Goal: Task Accomplishment & Management: Manage account settings

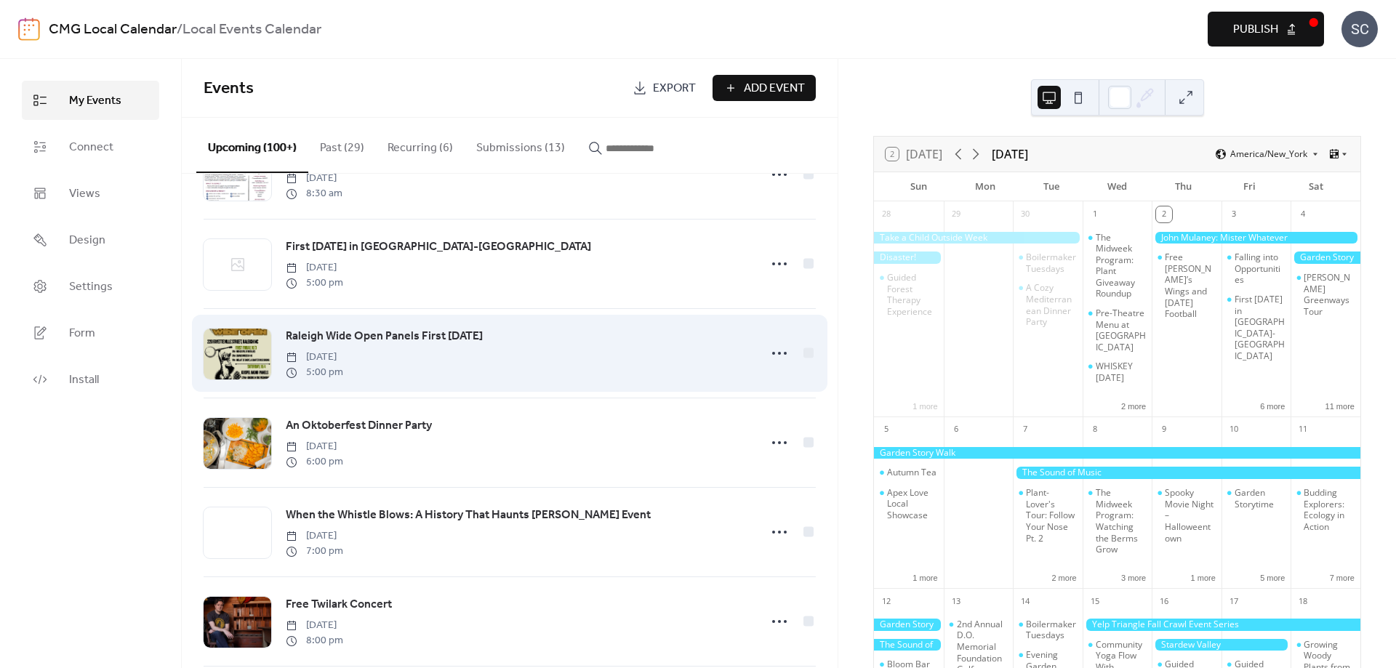
scroll to position [170, 0]
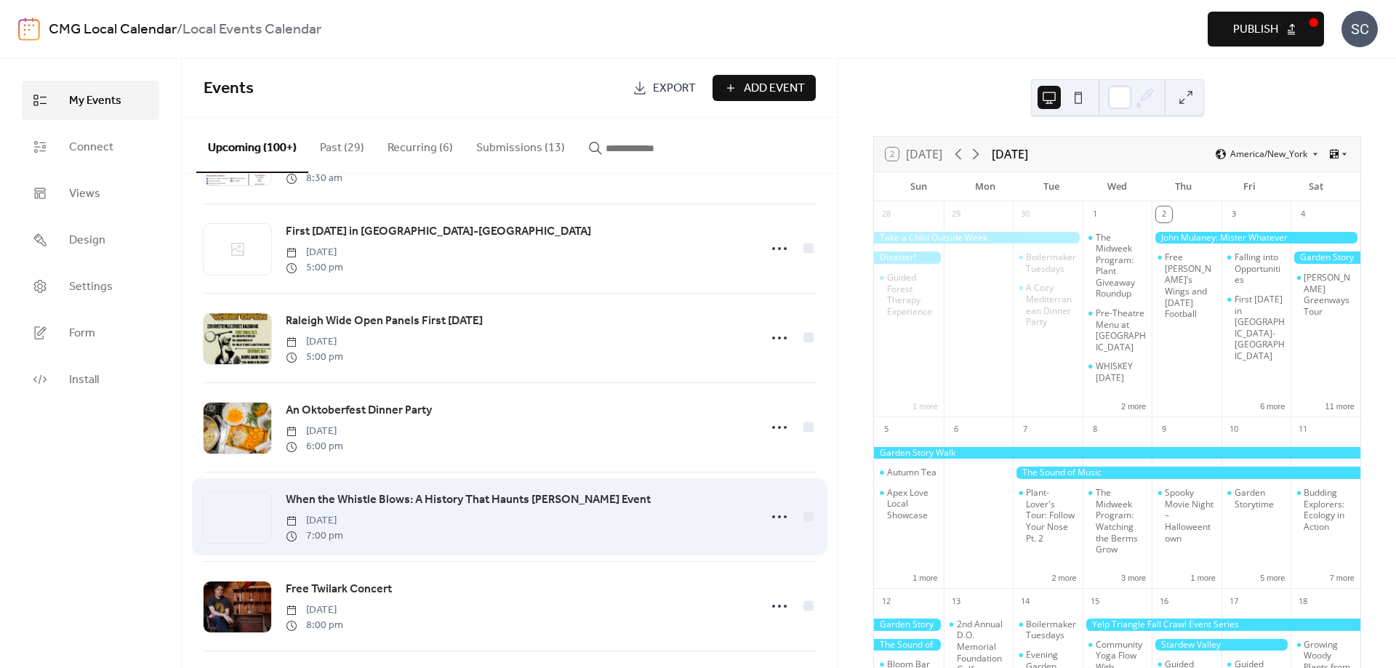
click at [421, 504] on span "When the Whistle Blows: A History That Haunts [PERSON_NAME] Event" at bounding box center [468, 500] width 365 height 17
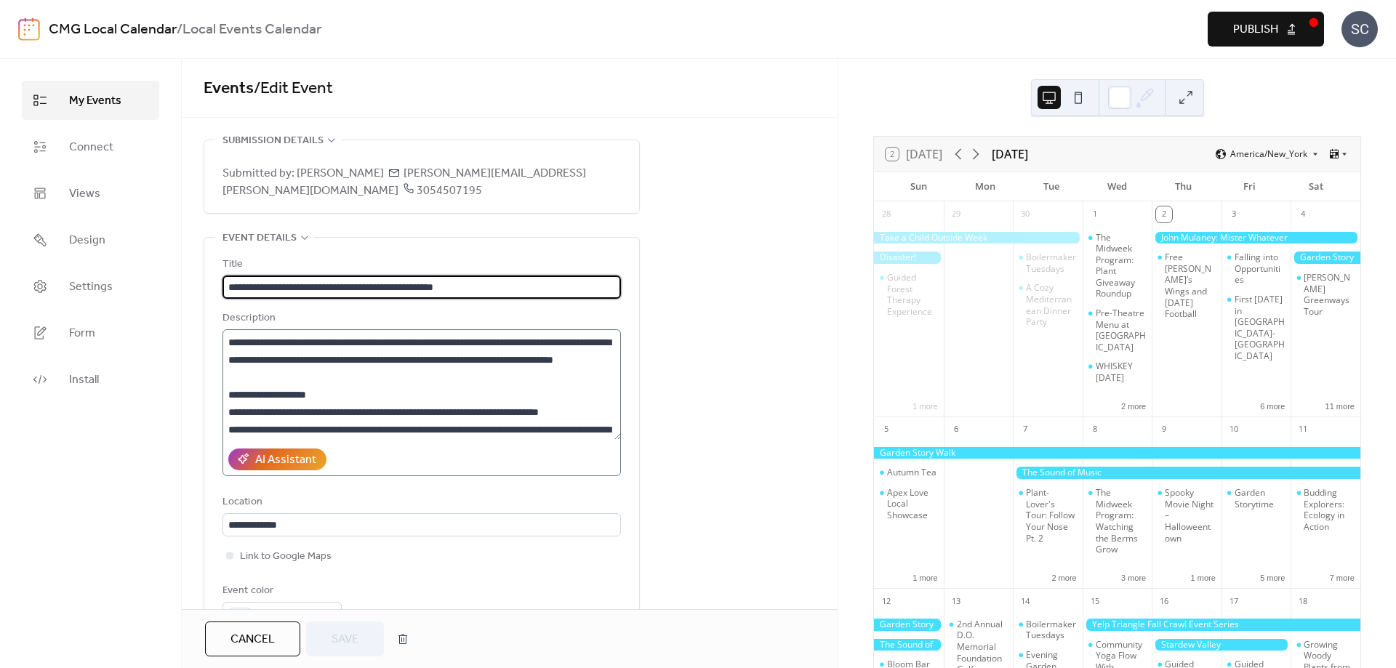
scroll to position [100, 0]
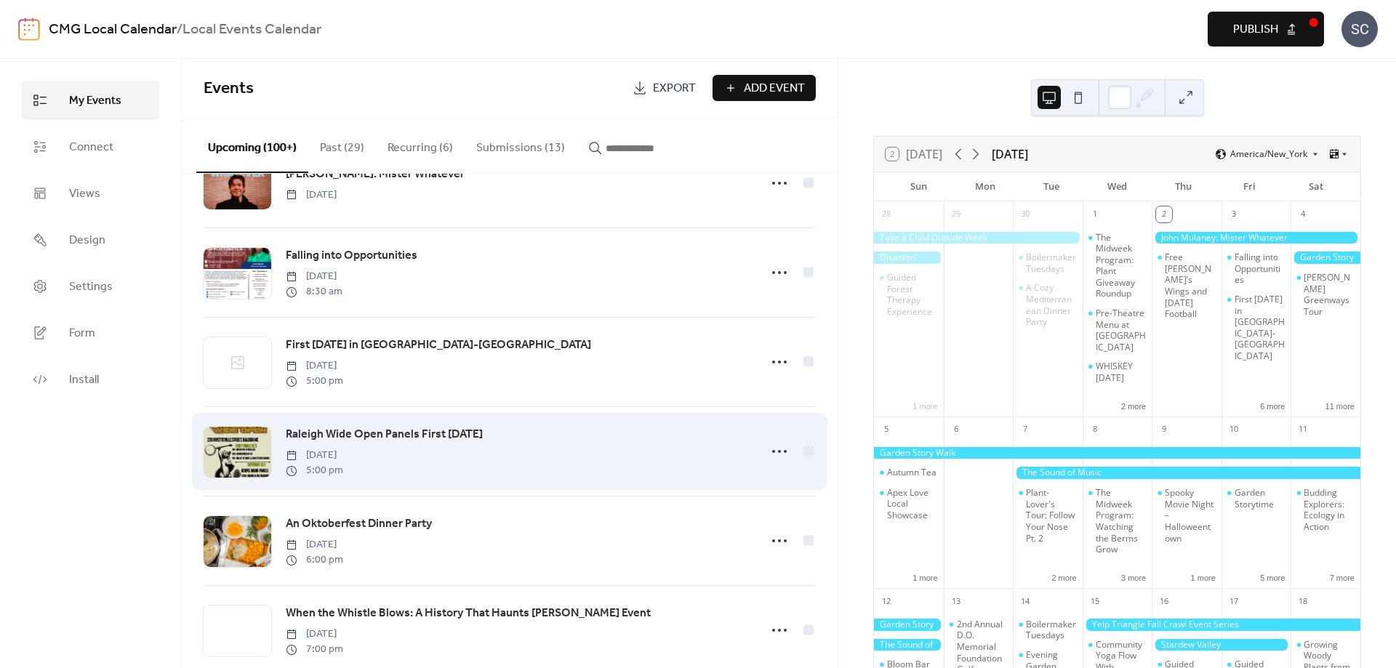
scroll to position [113, 0]
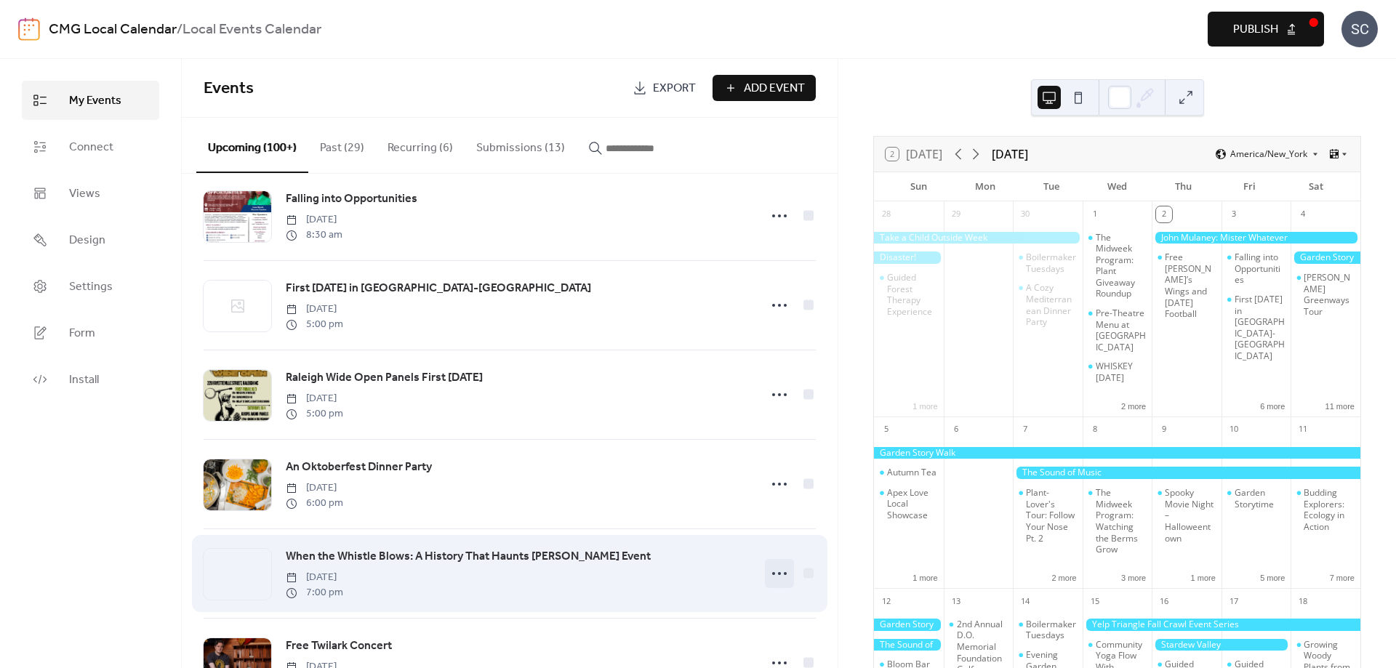
click at [776, 577] on icon at bounding box center [779, 573] width 23 height 23
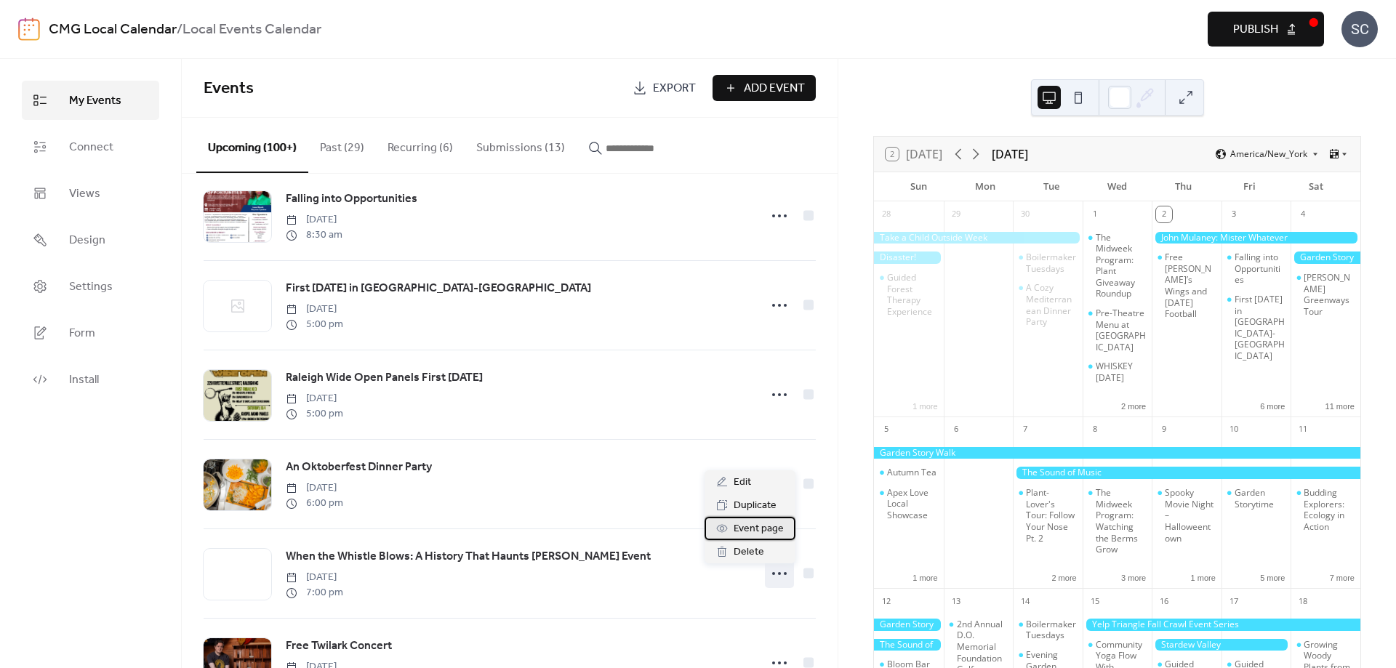
click at [756, 529] on span "Event page" at bounding box center [759, 529] width 50 height 17
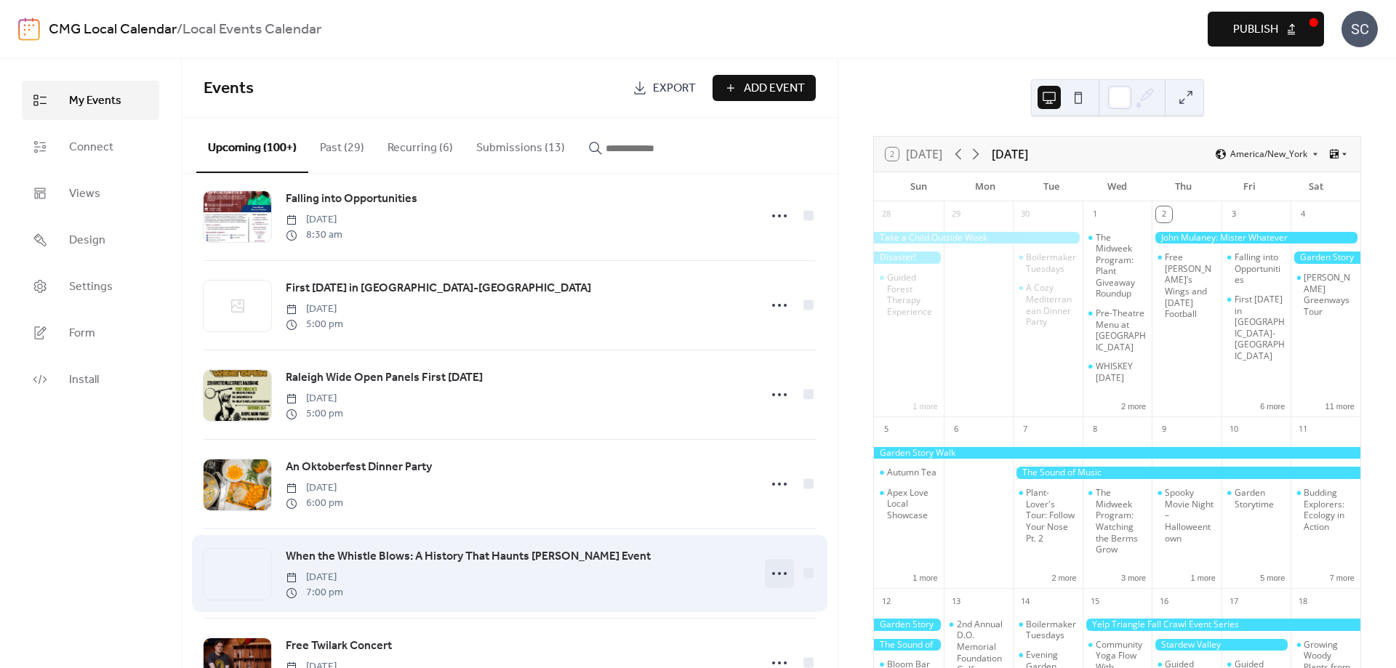
click at [778, 577] on icon at bounding box center [779, 573] width 23 height 23
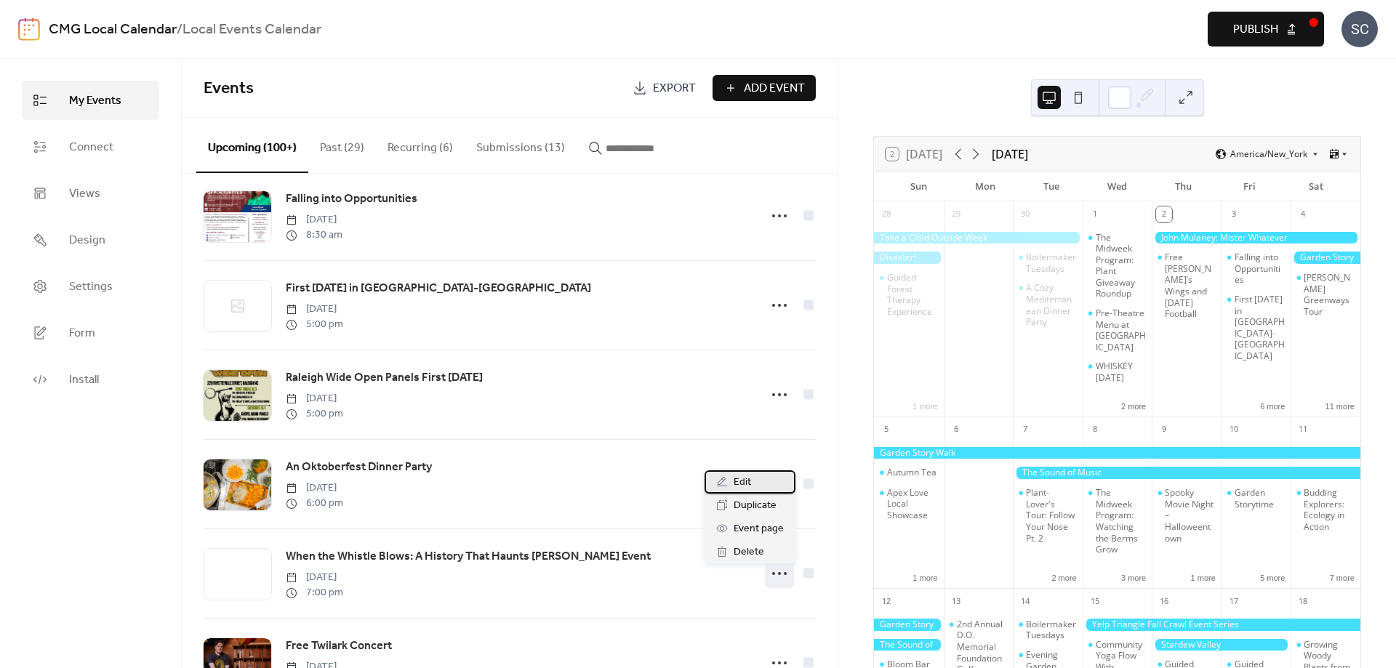
click at [733, 487] on div "Edit" at bounding box center [750, 482] width 91 height 23
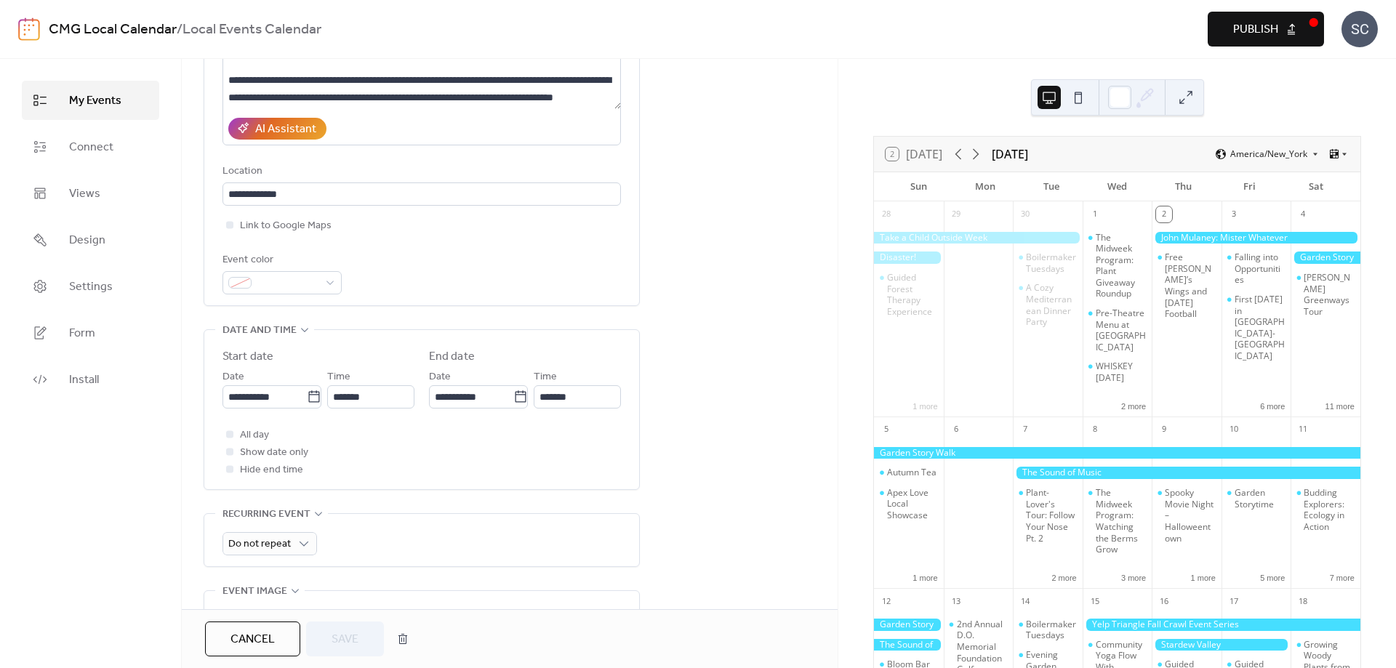
scroll to position [454, 0]
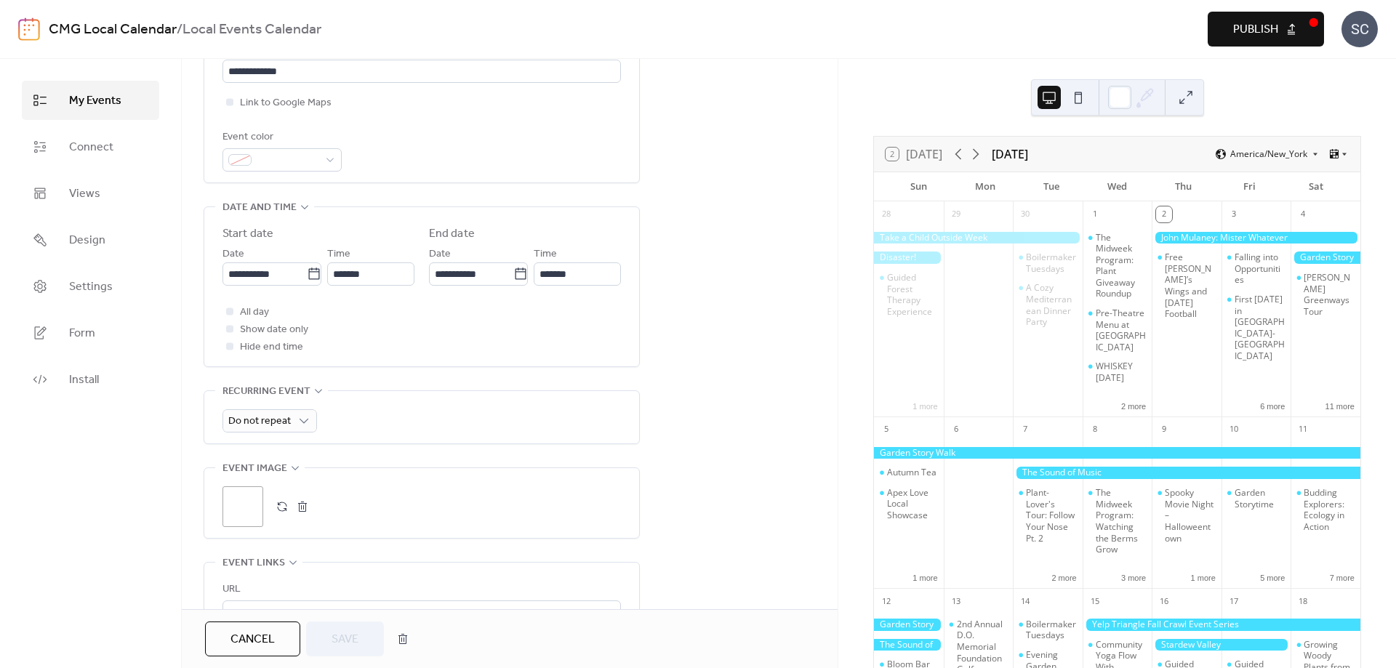
click at [249, 497] on div ";" at bounding box center [243, 507] width 41 height 41
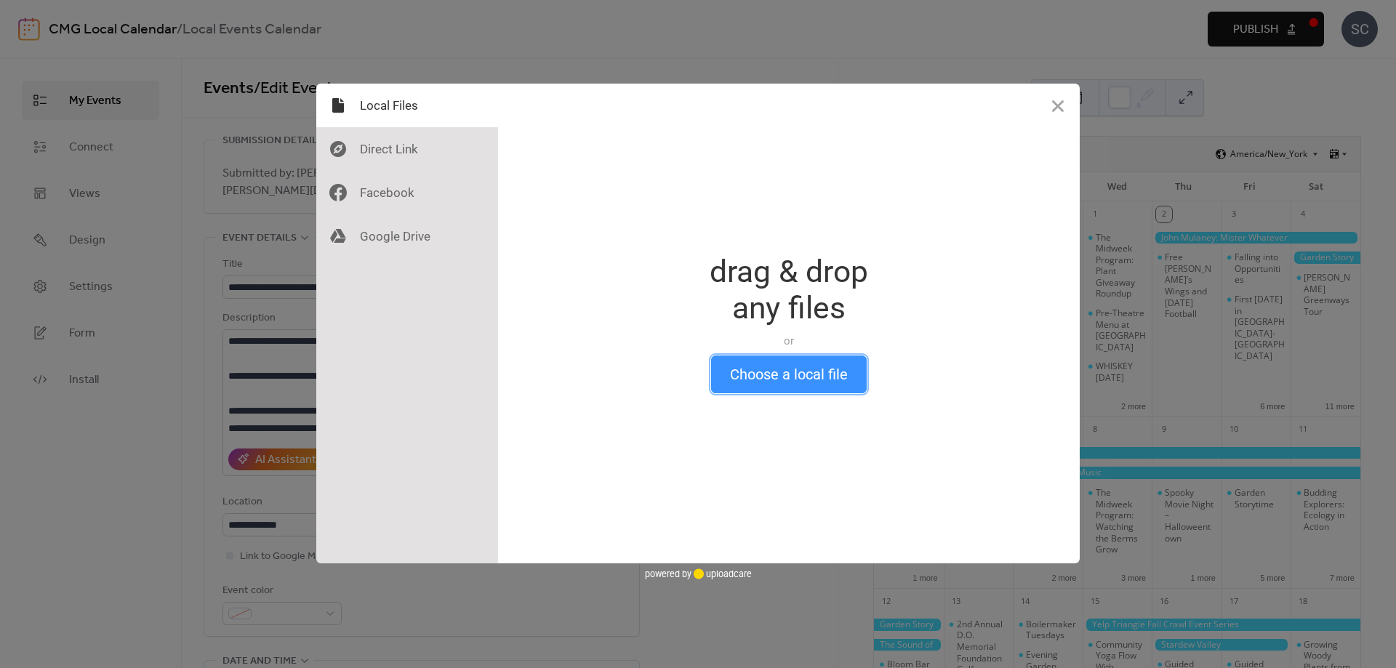
click at [785, 383] on button "Choose a local file" at bounding box center [789, 375] width 156 height 38
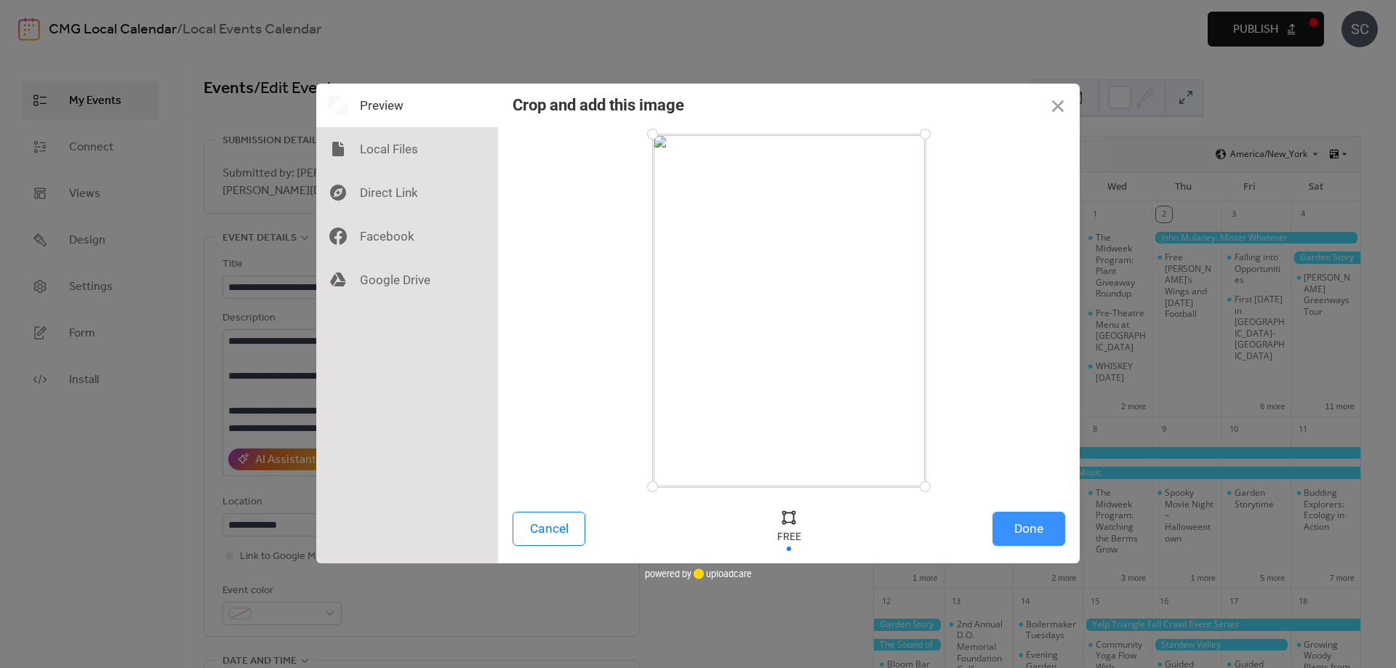
click at [1038, 535] on button "Done" at bounding box center [1029, 529] width 73 height 34
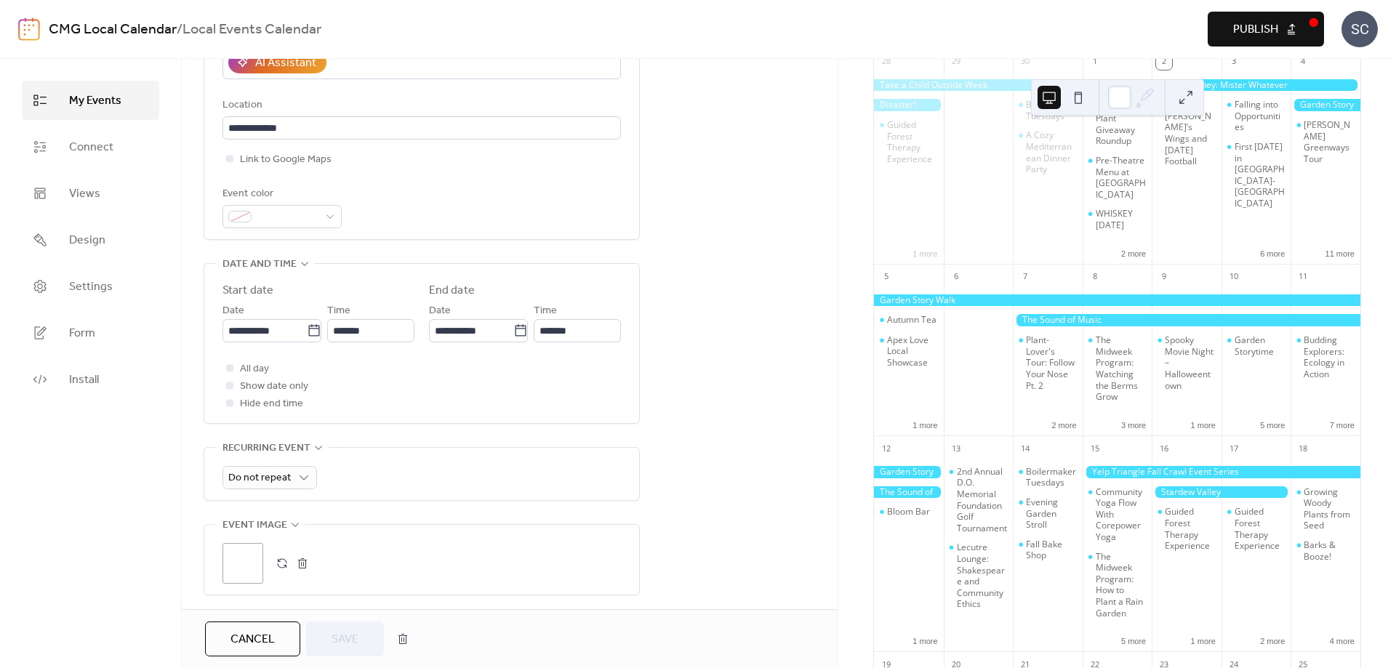
scroll to position [170, 0]
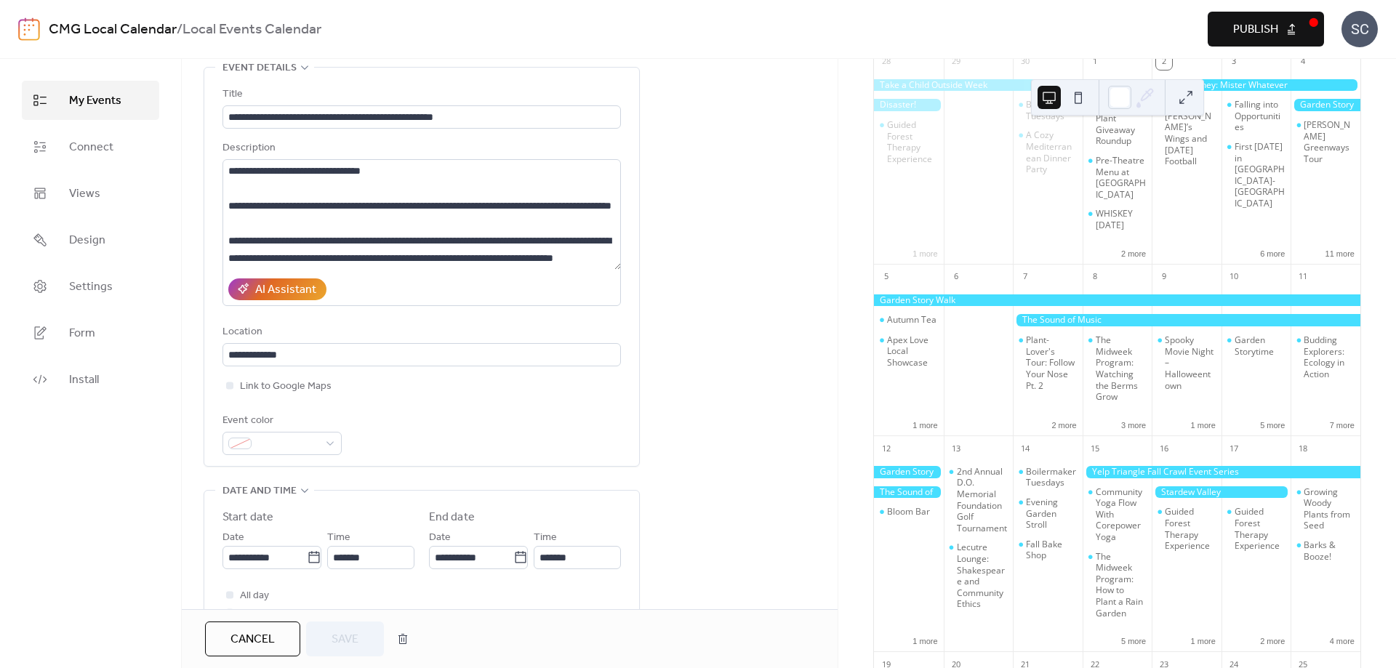
click at [790, 317] on div "**********" at bounding box center [510, 605] width 656 height 1273
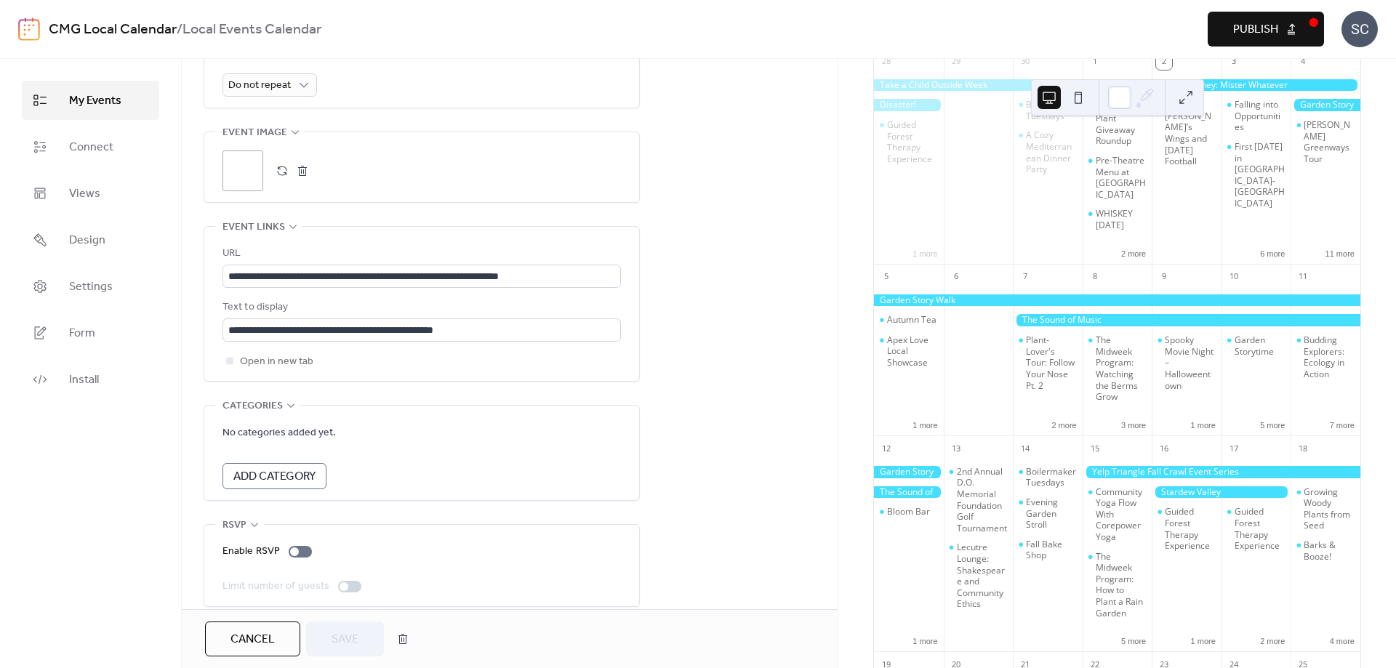
scroll to position [801, 0]
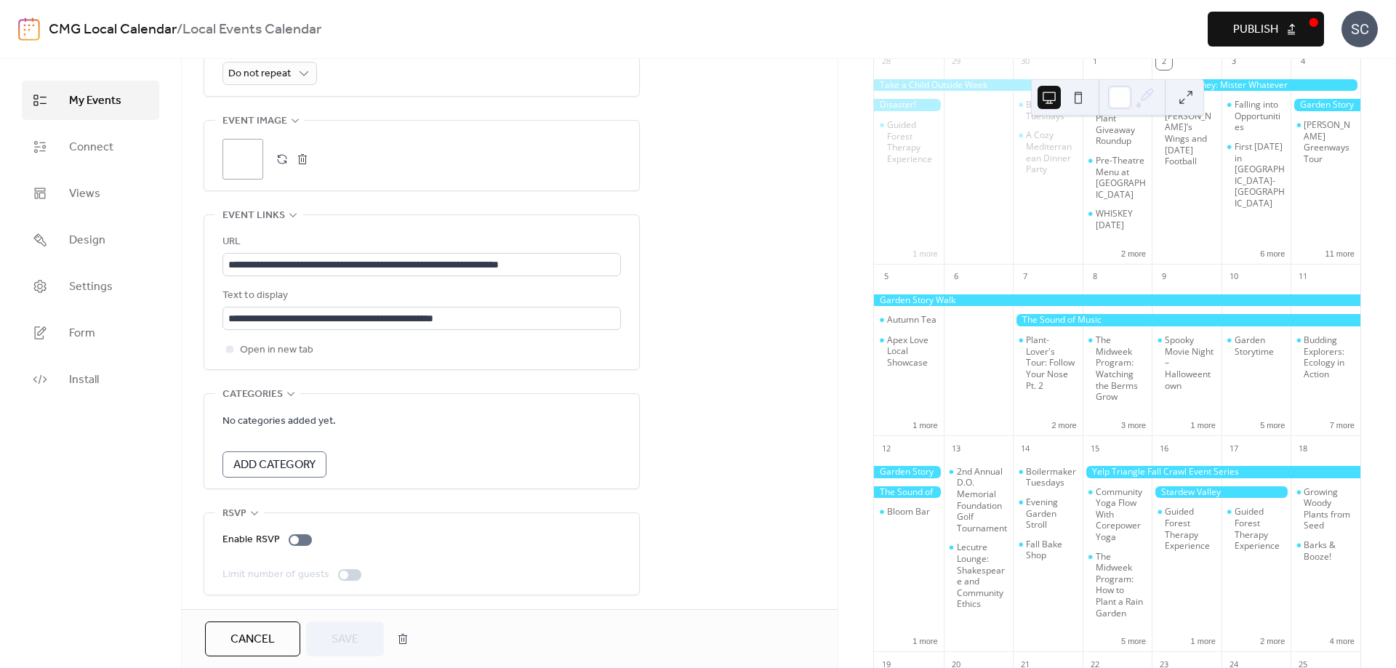
click at [302, 149] on button "button" at bounding box center [302, 159] width 20 height 20
click at [287, 149] on button "button" at bounding box center [282, 159] width 20 height 20
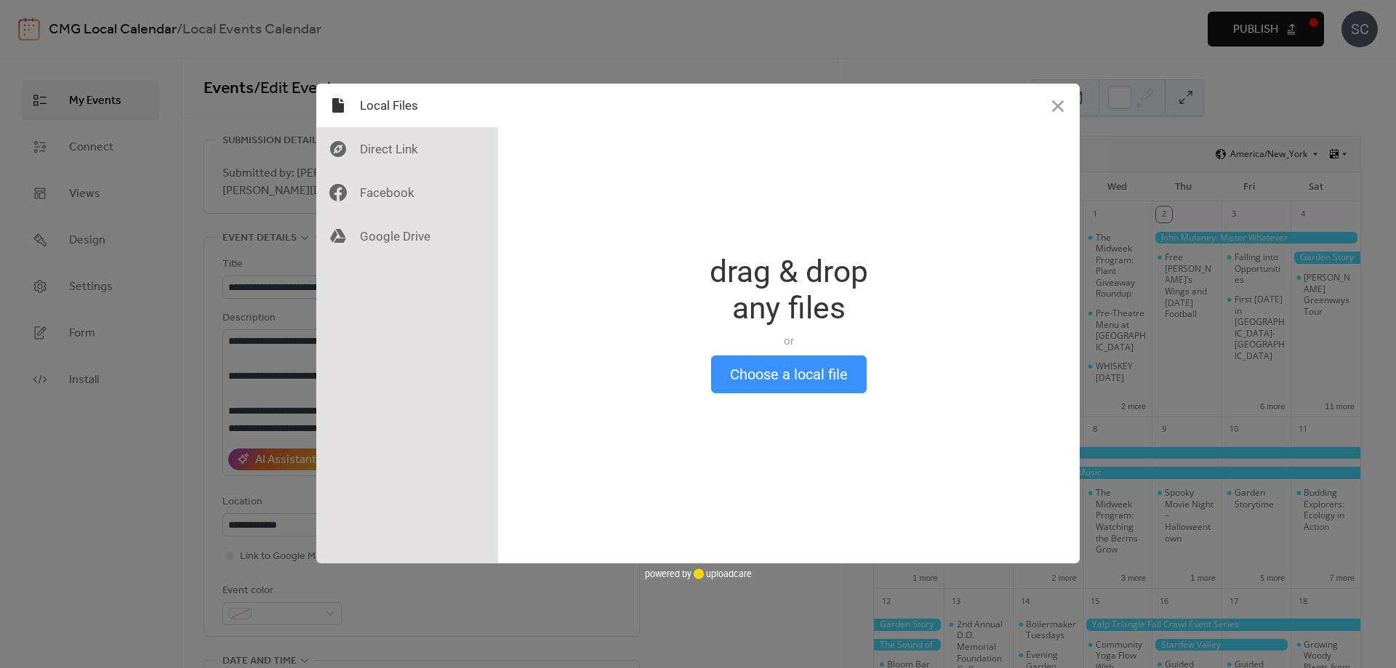
drag, startPoint x: 790, startPoint y: 397, endPoint x: 789, endPoint y: 389, distance: 8.0
click at [791, 397] on div "Drop a file here drag & drop any files or Upload files from your computer Choos…" at bounding box center [789, 324] width 582 height 480
click at [785, 381] on button "Choose a local file" at bounding box center [789, 375] width 156 height 38
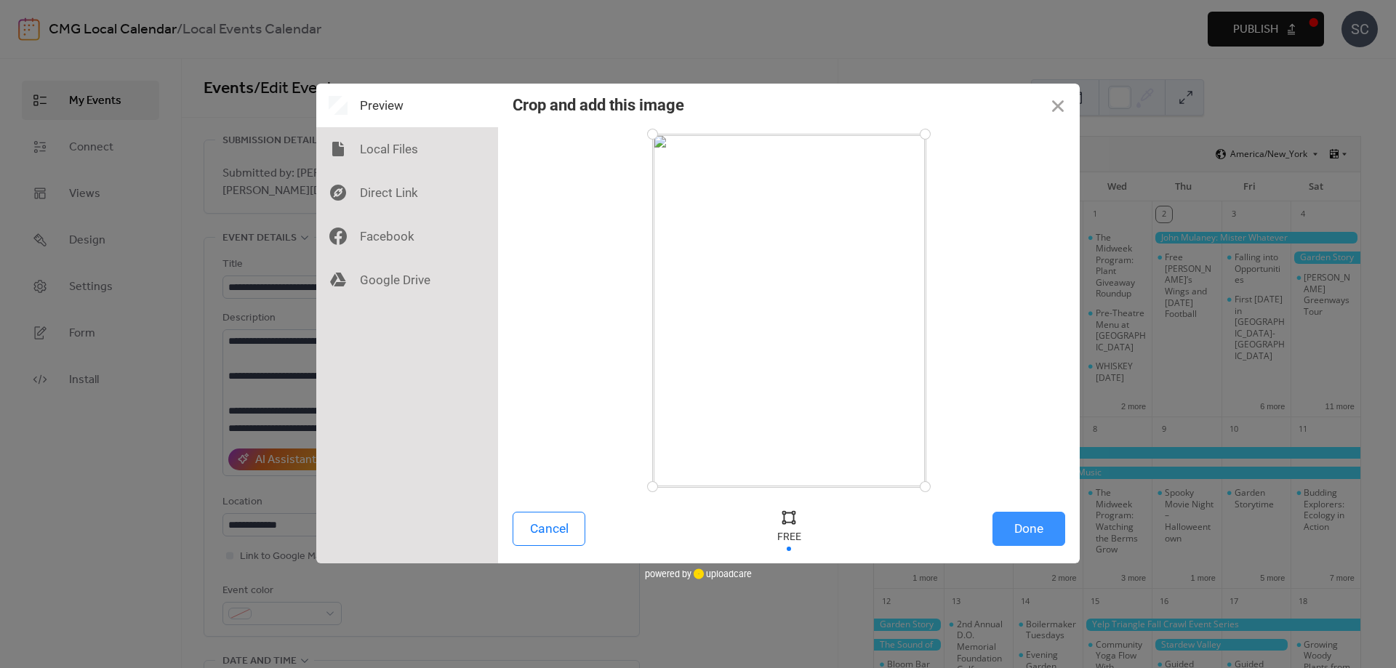
click at [1020, 530] on button "Done" at bounding box center [1029, 529] width 73 height 34
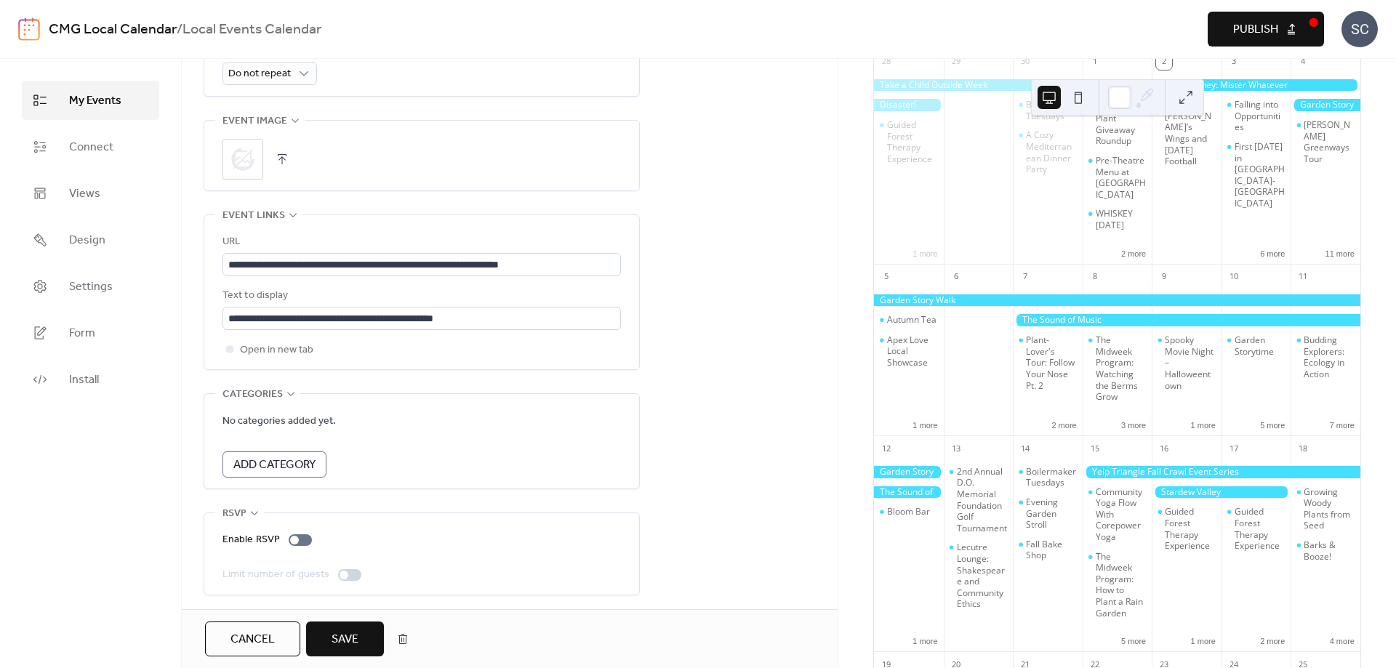
scroll to position [617, 0]
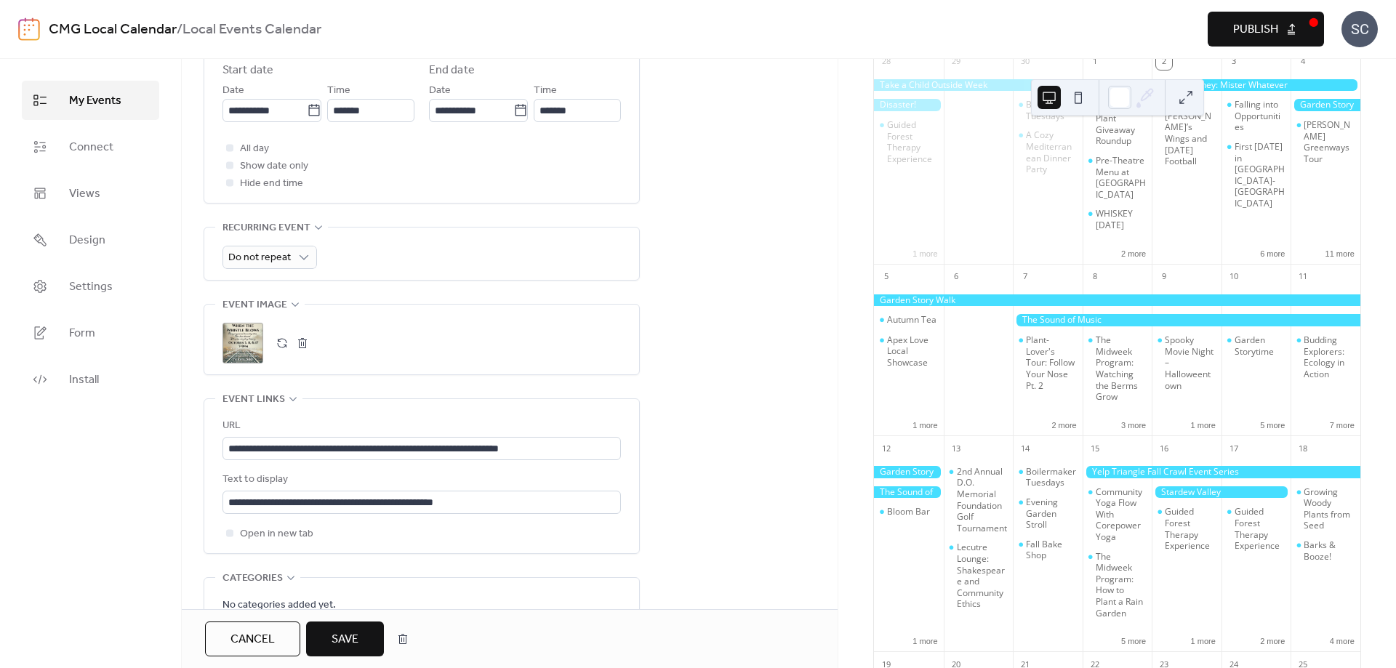
click at [352, 644] on span "Save" at bounding box center [345, 639] width 27 height 17
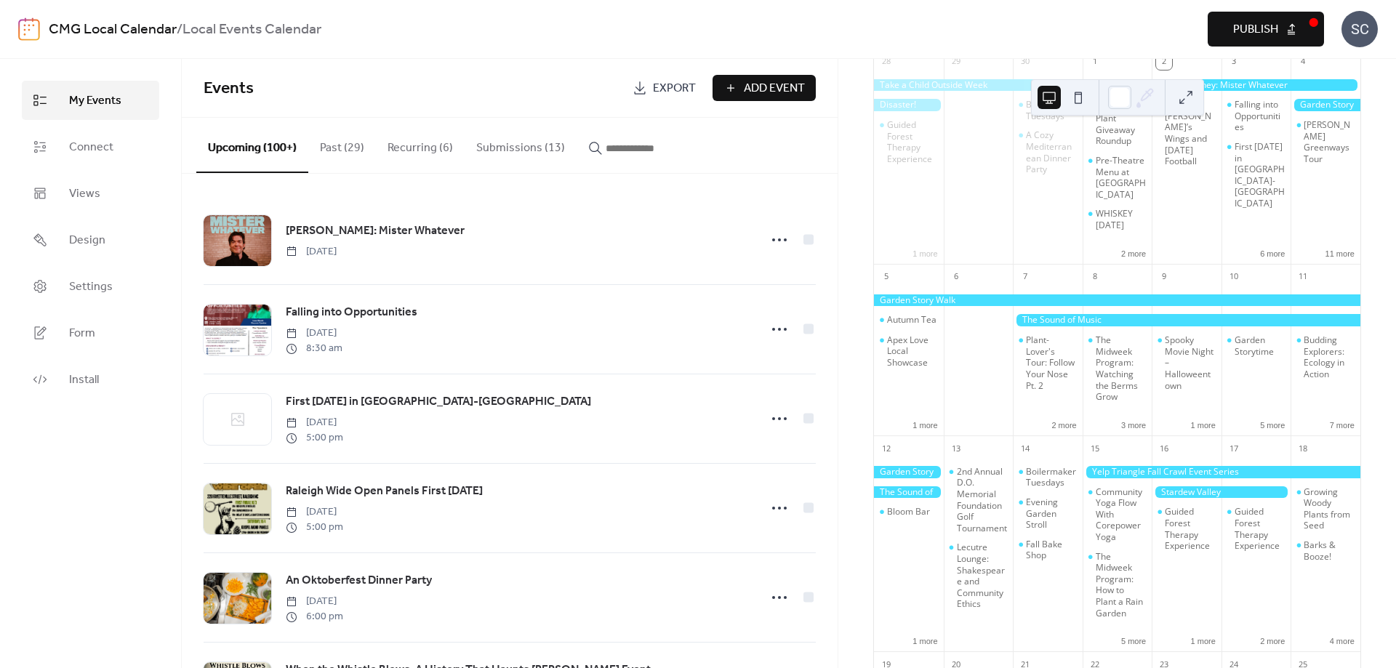
click at [1257, 25] on span "Publish" at bounding box center [1255, 29] width 45 height 17
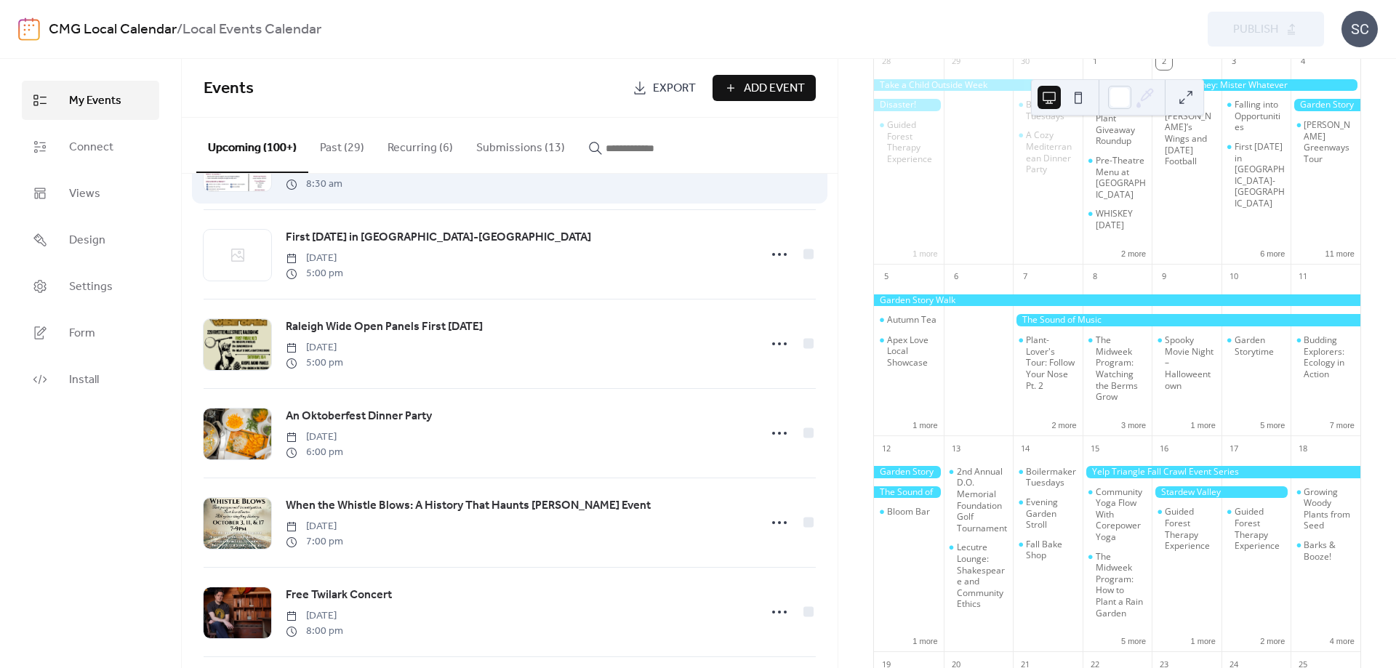
scroll to position [170, 0]
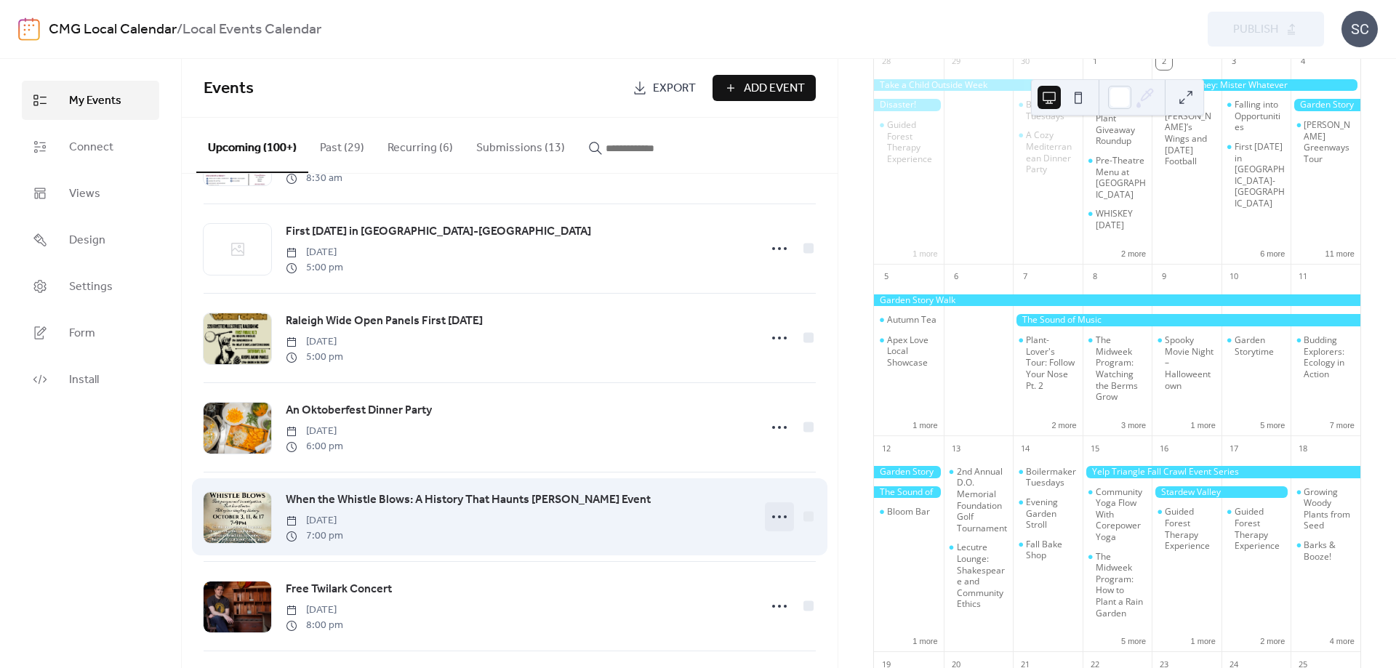
click at [788, 521] on icon at bounding box center [779, 516] width 23 height 23
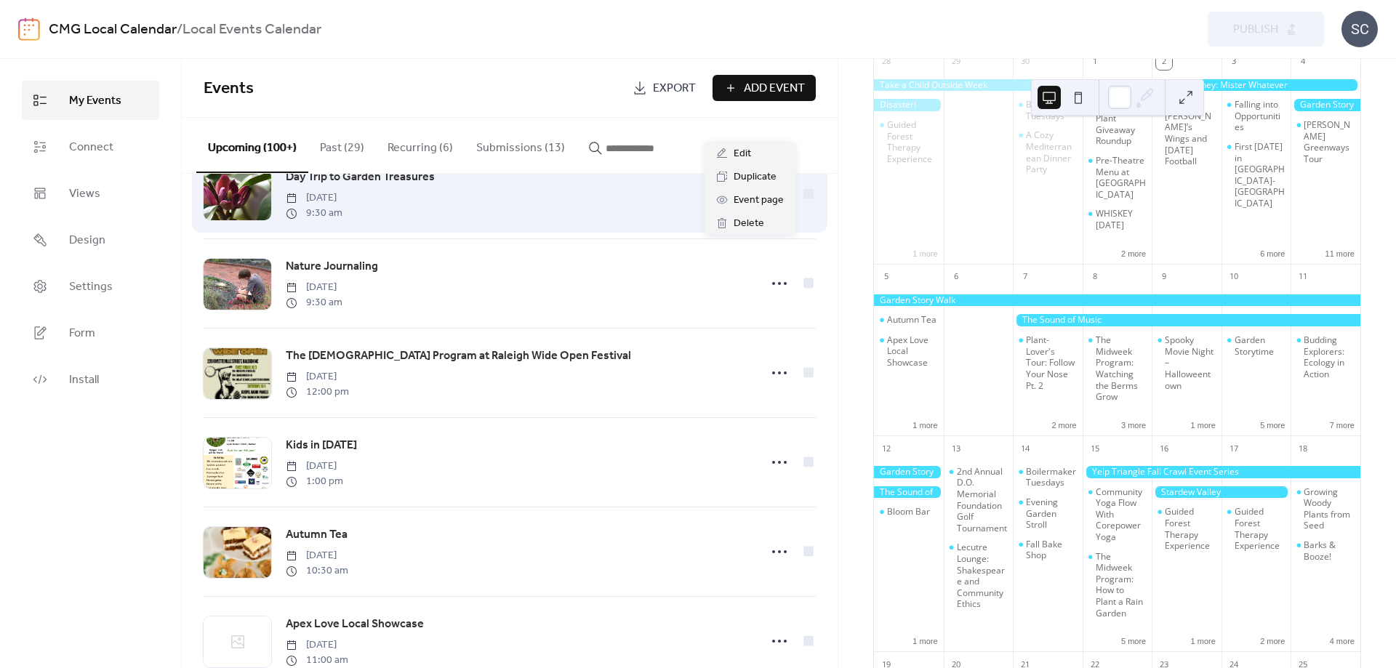
scroll to position [964, 0]
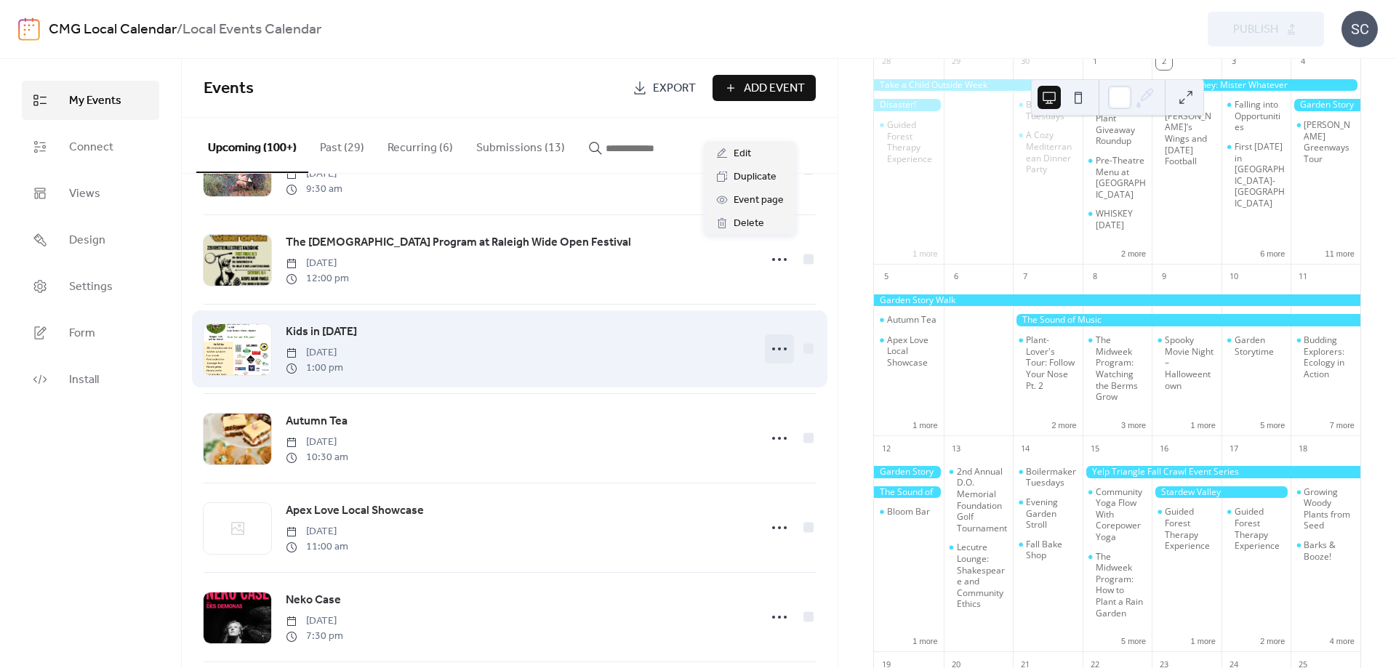
click at [783, 361] on icon at bounding box center [779, 348] width 23 height 23
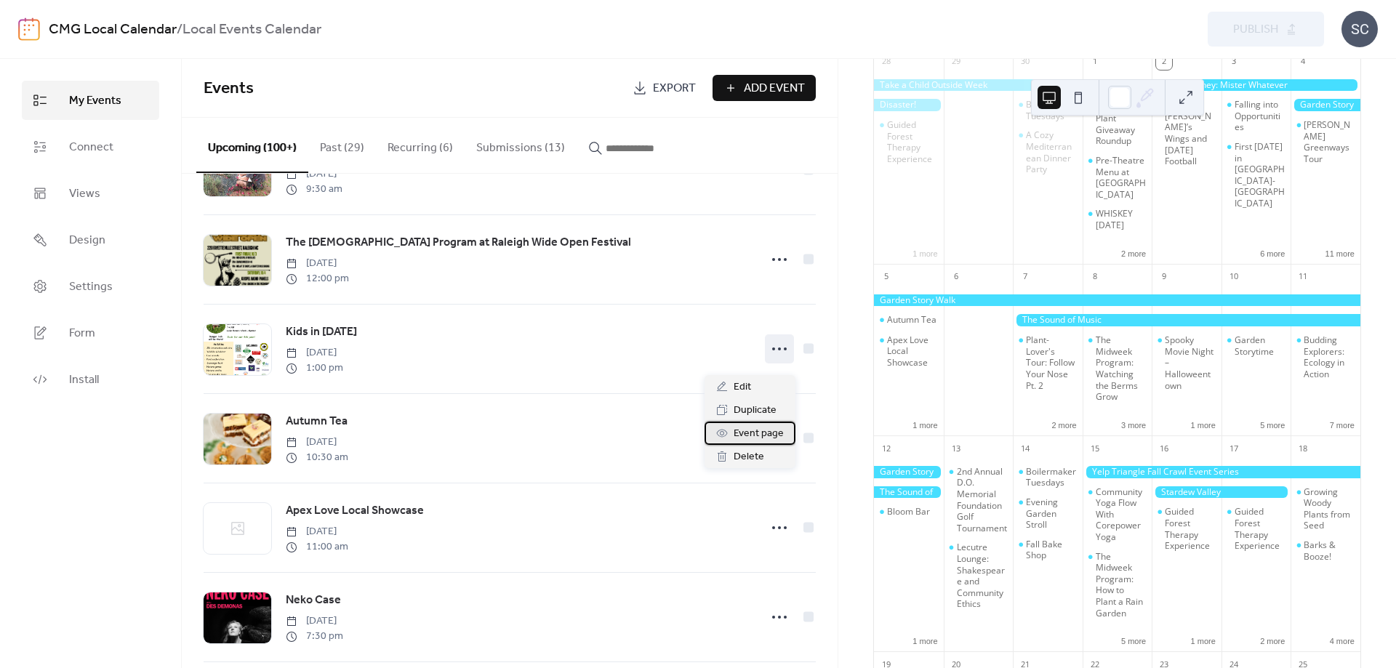
click at [764, 434] on span "Event page" at bounding box center [759, 433] width 50 height 17
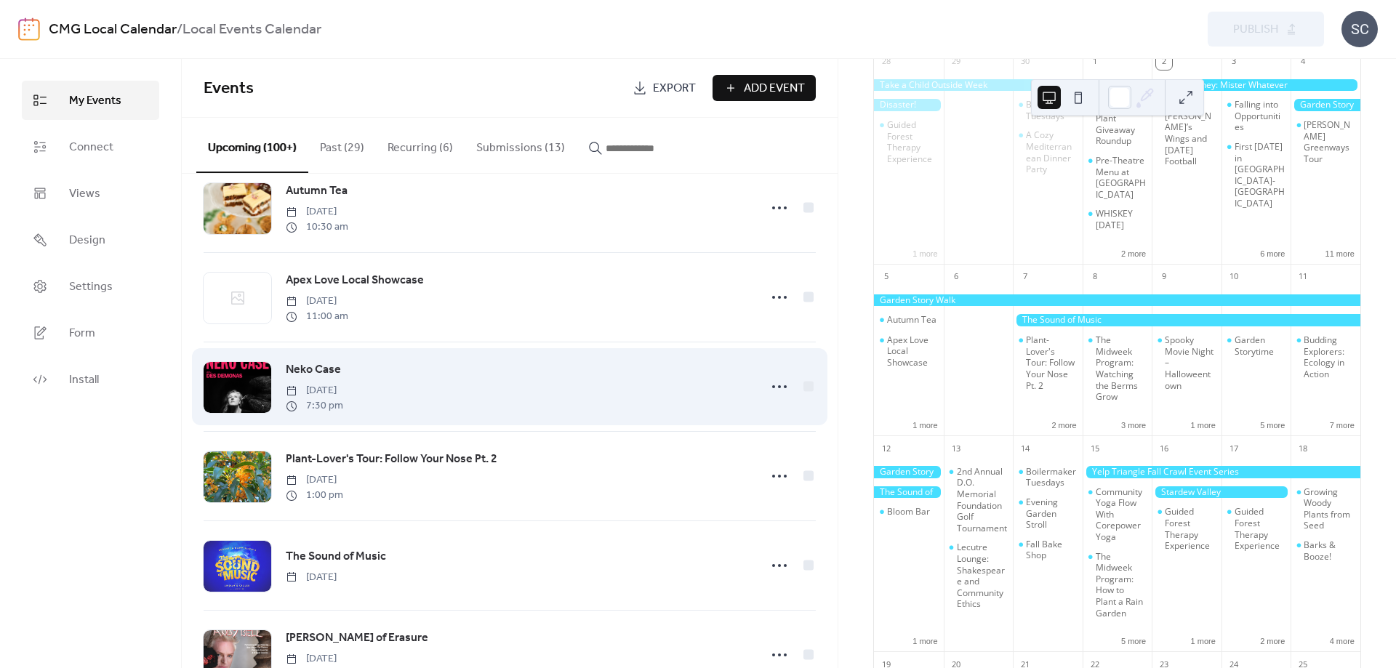
scroll to position [1134, 0]
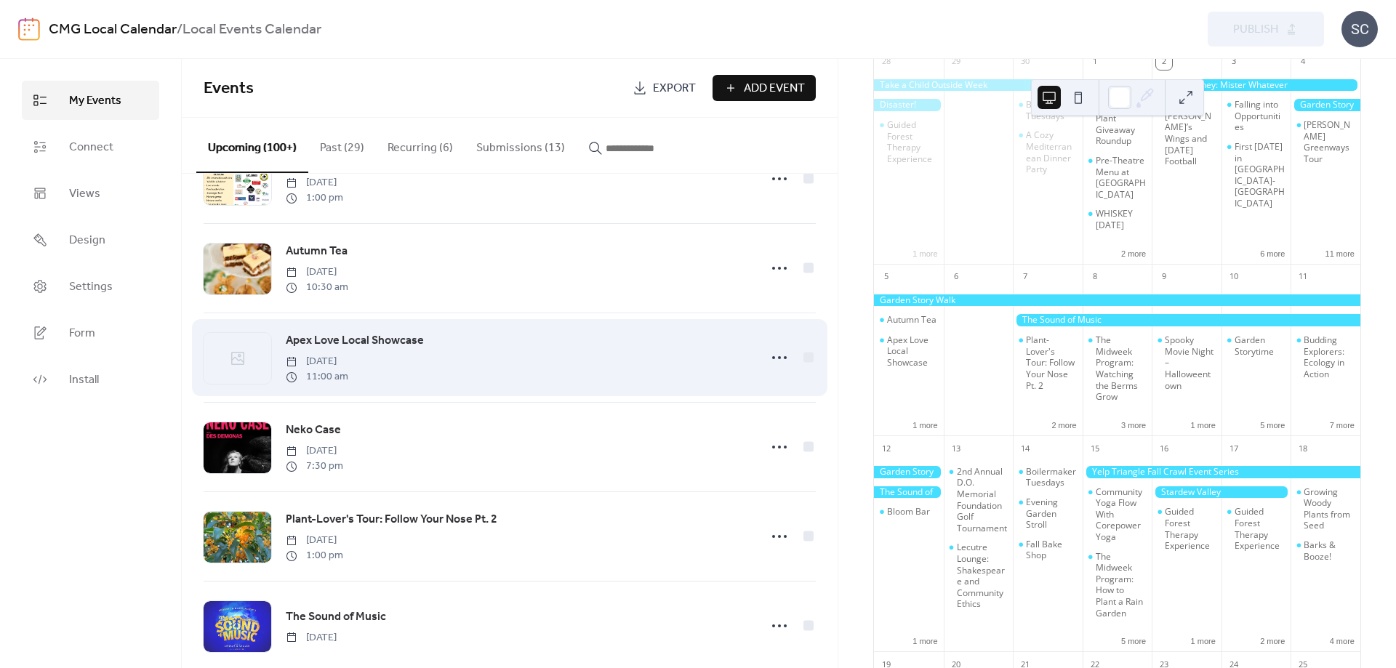
click at [343, 348] on span "Apex Love Local Showcase" at bounding box center [355, 340] width 138 height 17
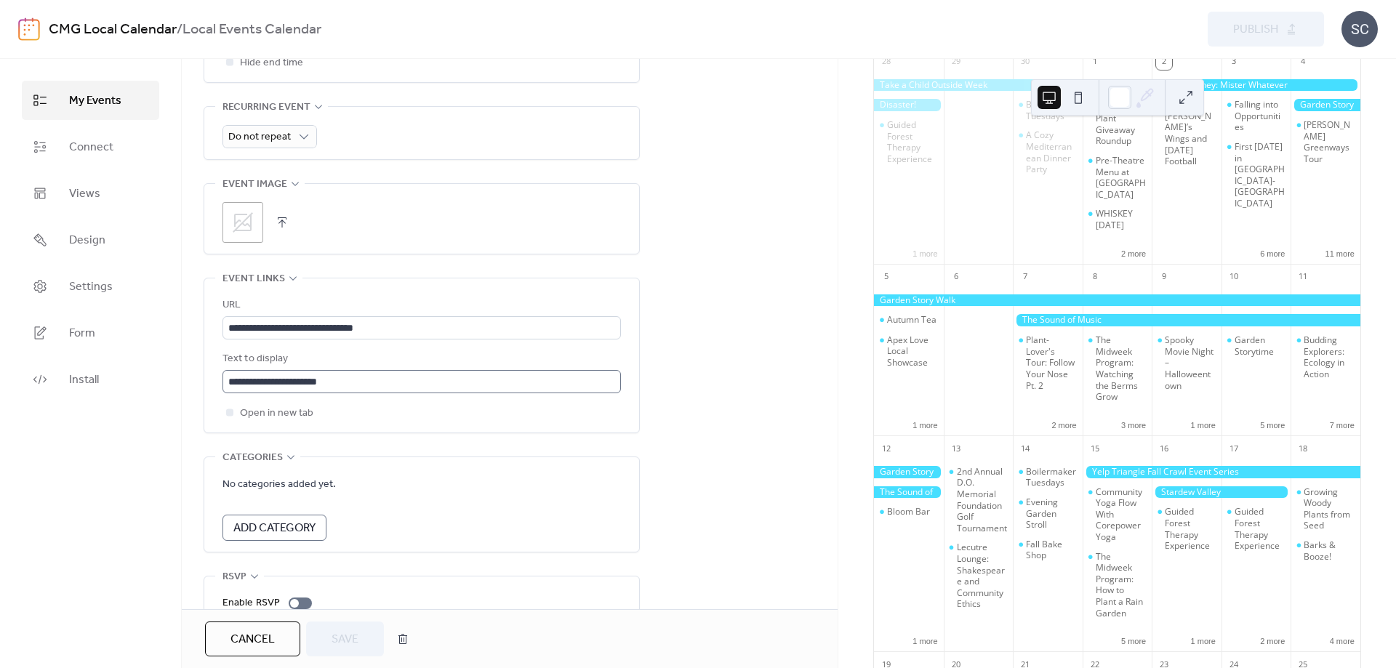
scroll to position [794, 0]
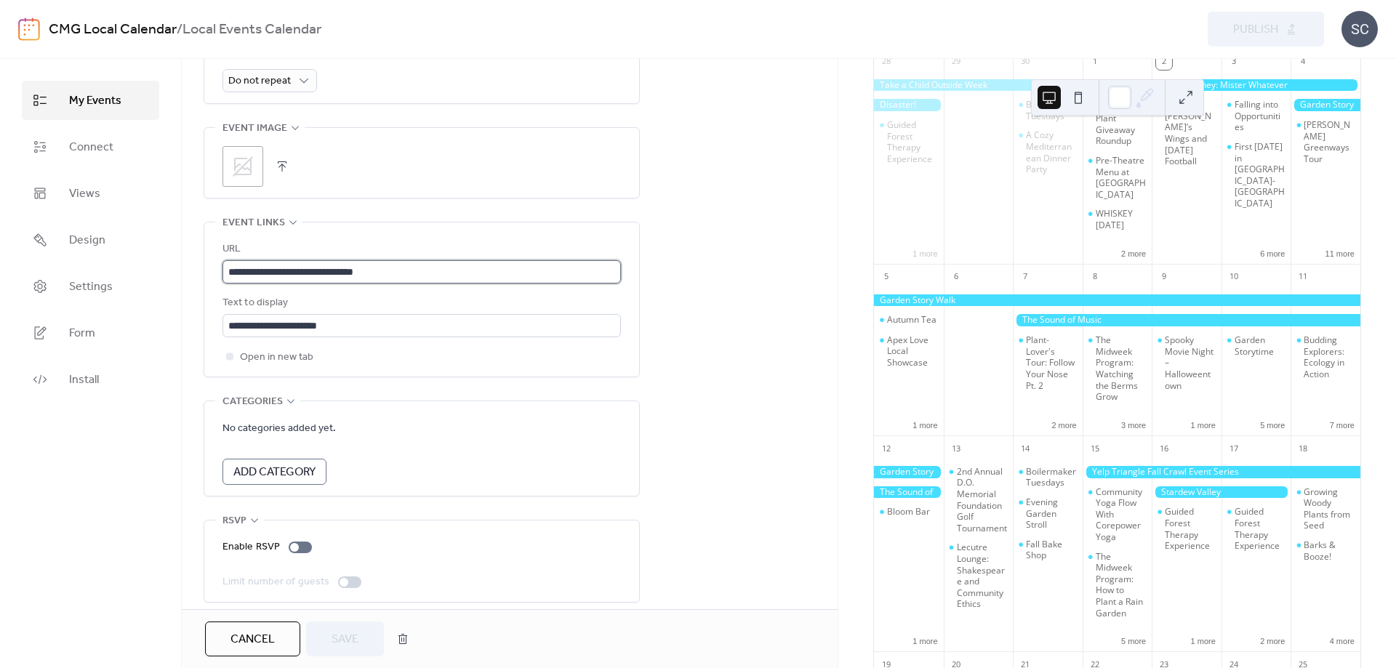
click at [346, 265] on input "**********" at bounding box center [422, 271] width 399 height 23
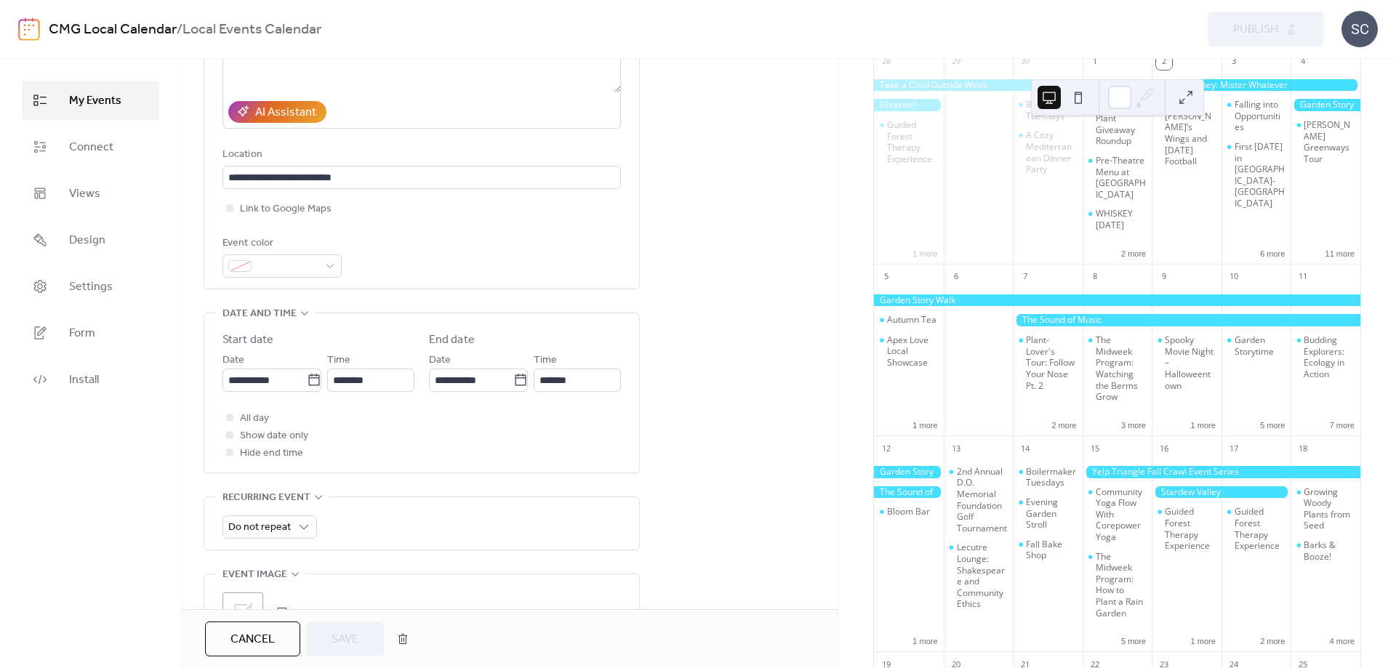
scroll to position [7, 0]
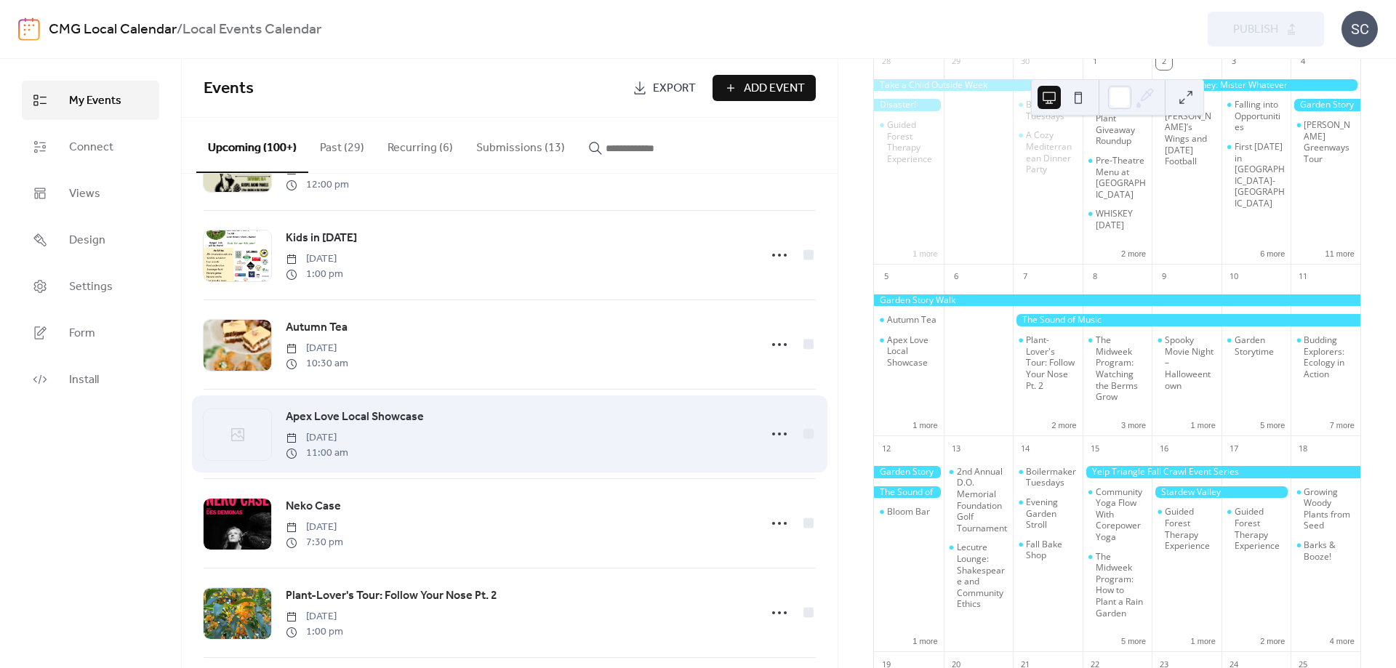
scroll to position [1078, 0]
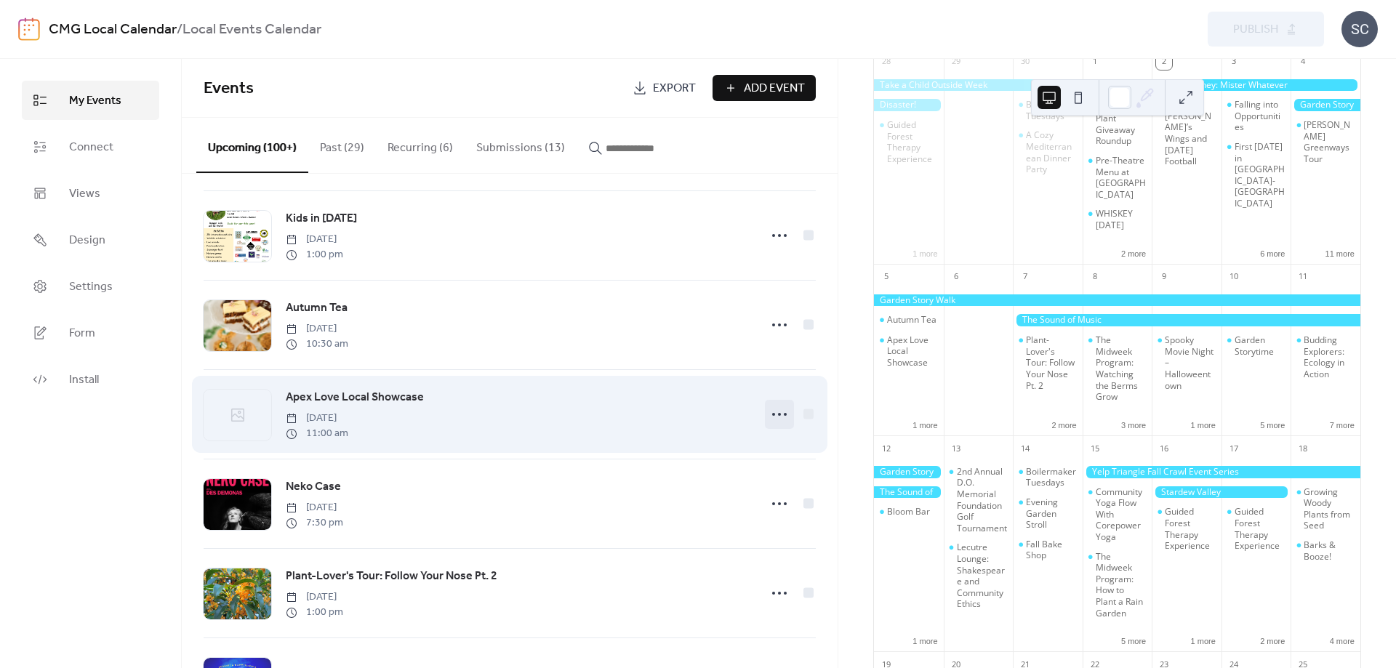
click at [772, 425] on icon at bounding box center [779, 414] width 23 height 23
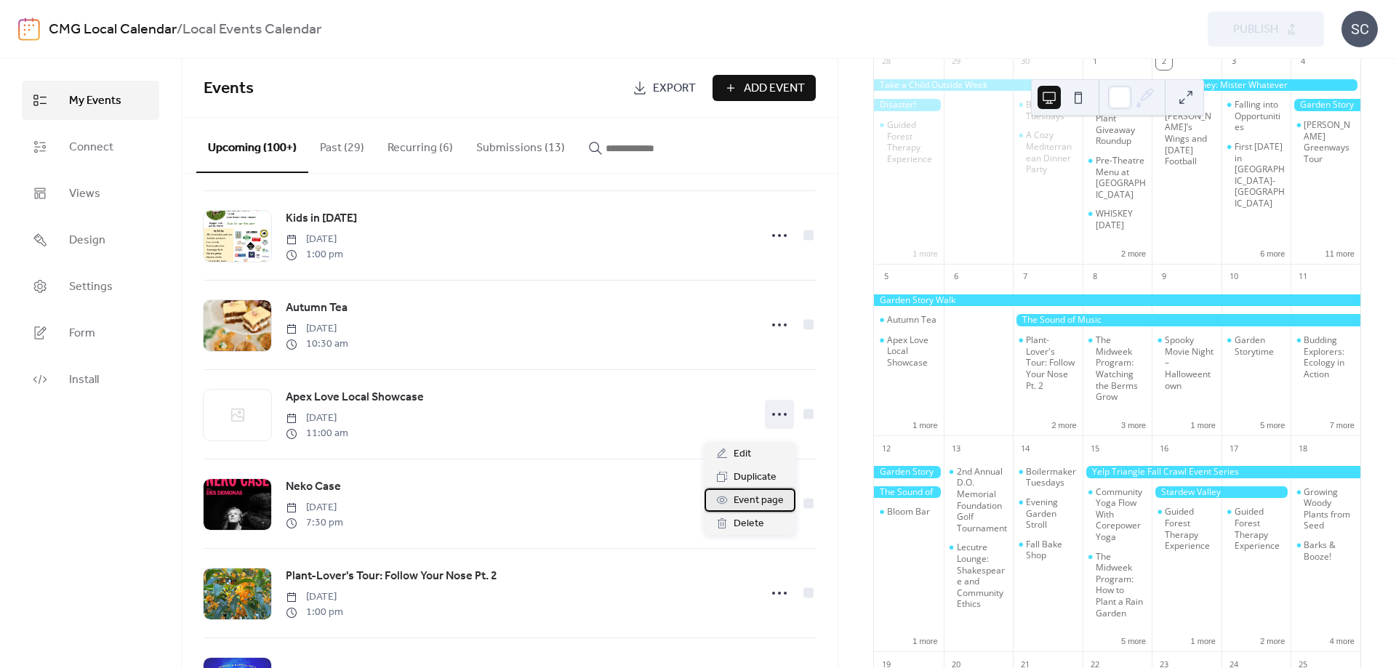
click at [769, 502] on span "Event page" at bounding box center [759, 500] width 50 height 17
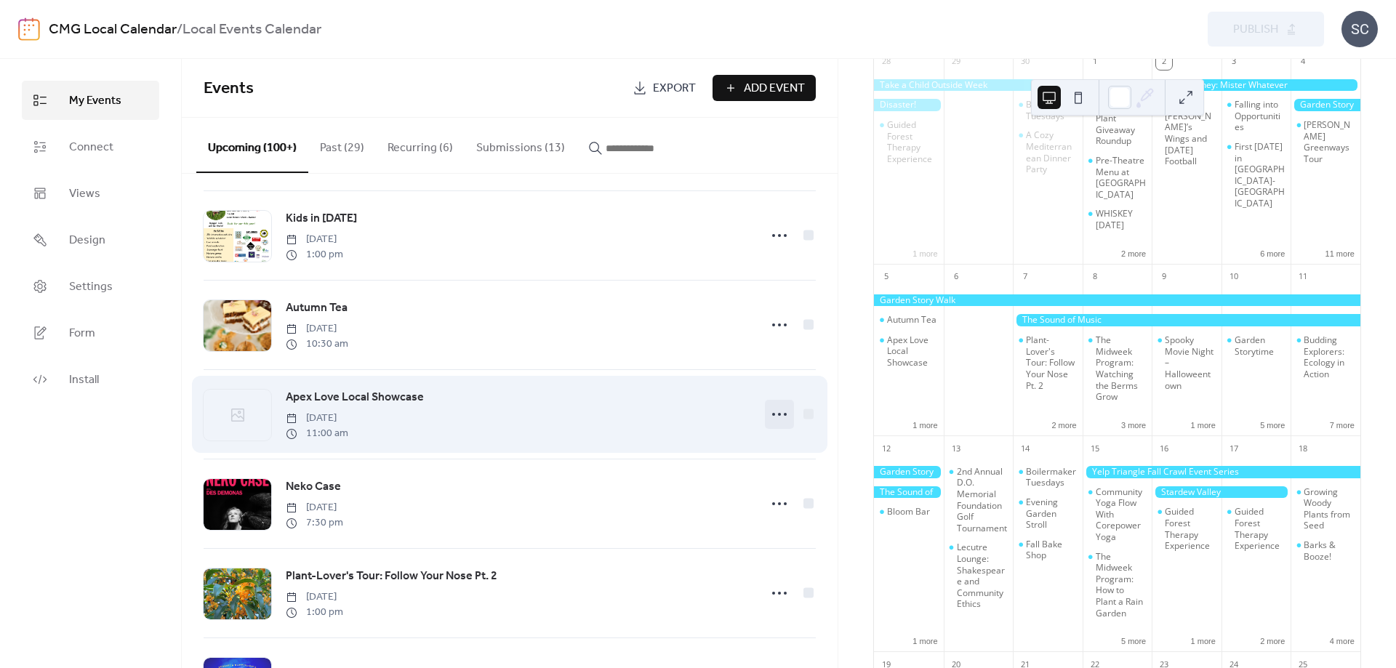
click at [778, 423] on icon at bounding box center [779, 414] width 23 height 23
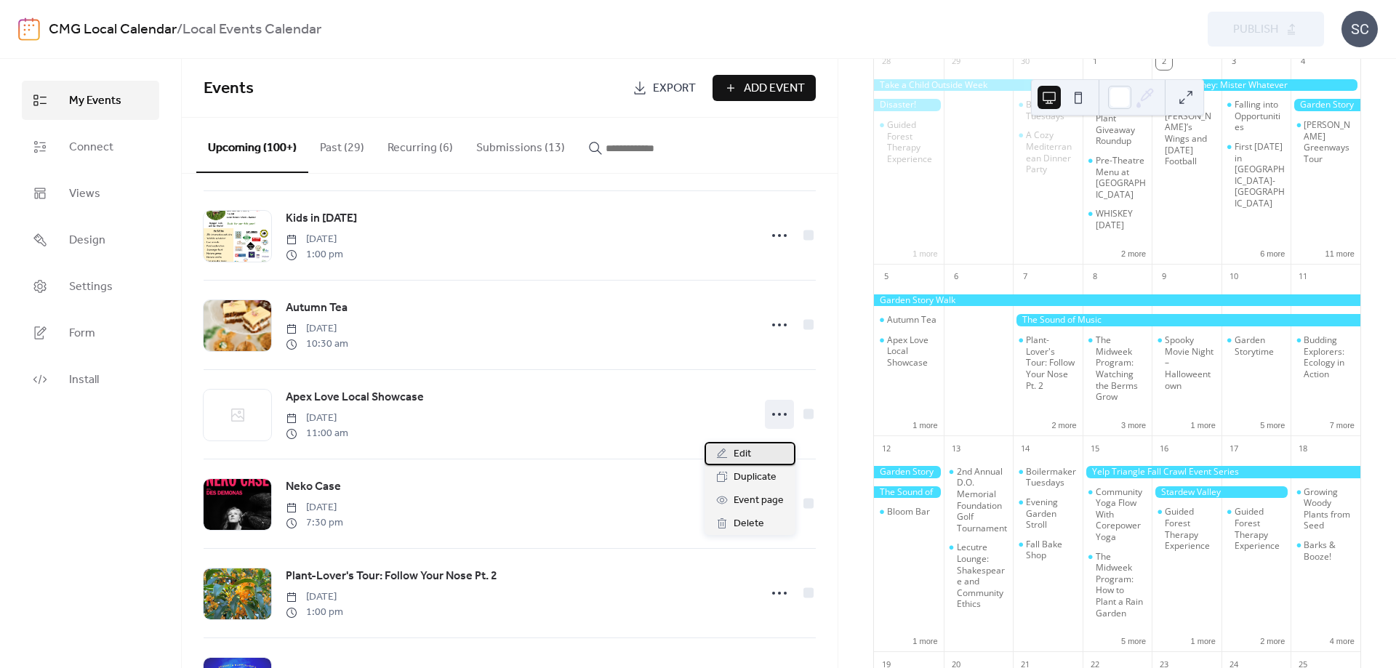
click at [765, 457] on div "Edit" at bounding box center [750, 453] width 91 height 23
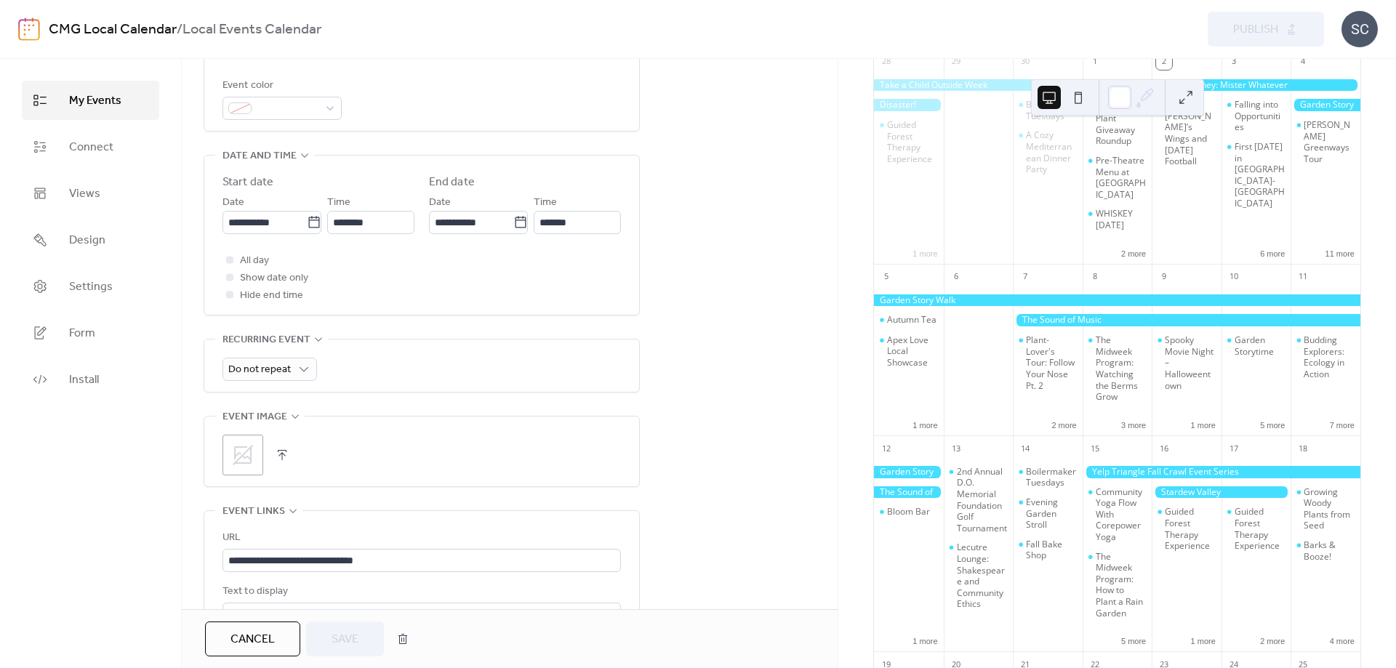
scroll to position [567, 0]
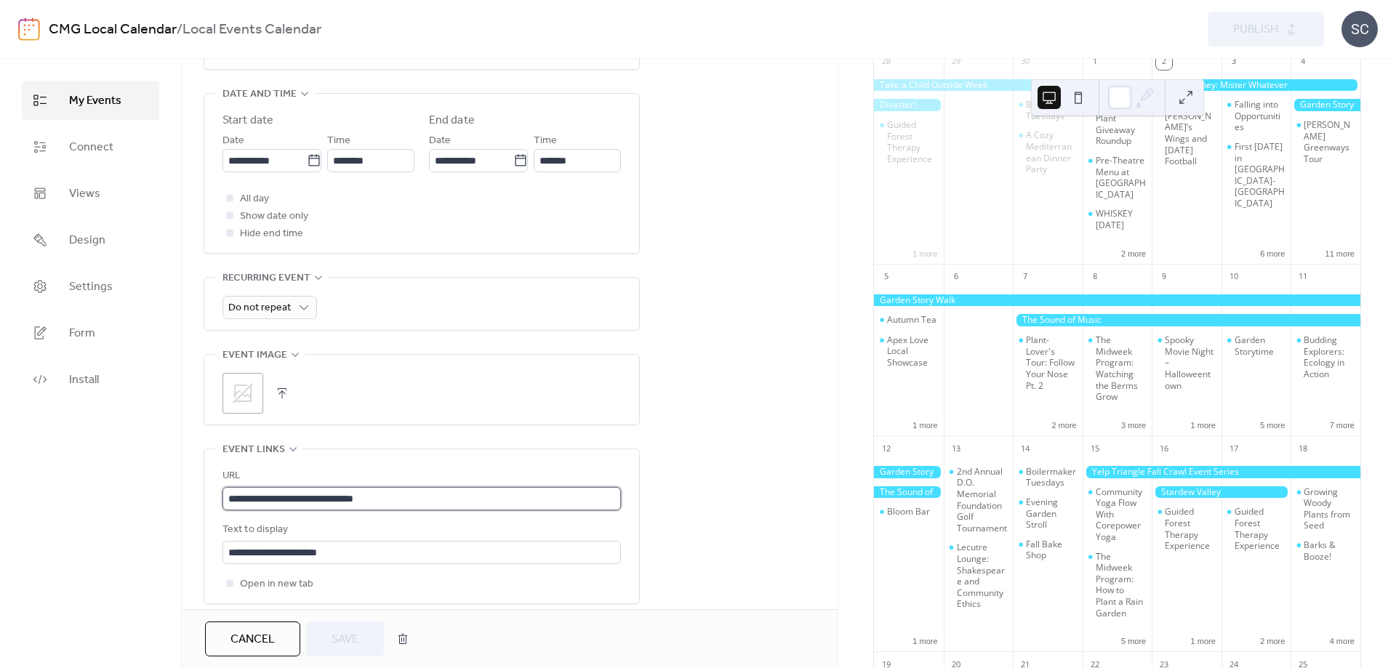
click at [433, 495] on input "**********" at bounding box center [422, 498] width 399 height 23
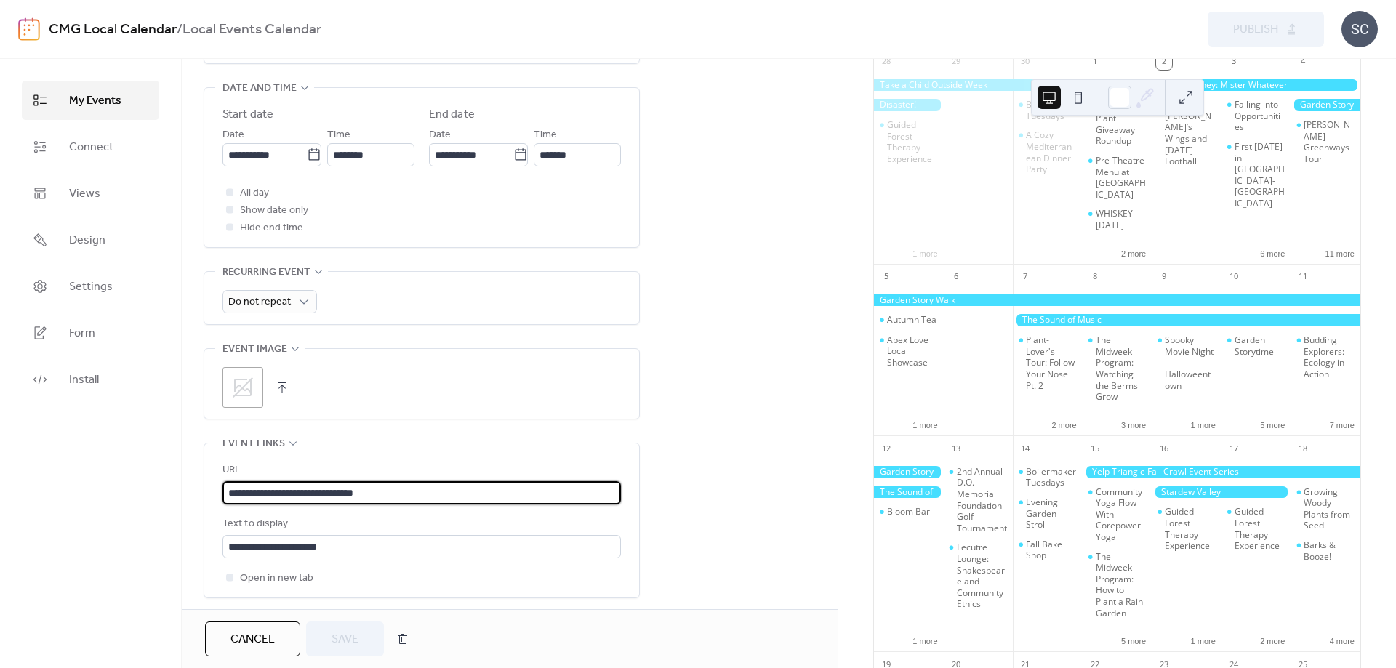
scroll to position [681, 0]
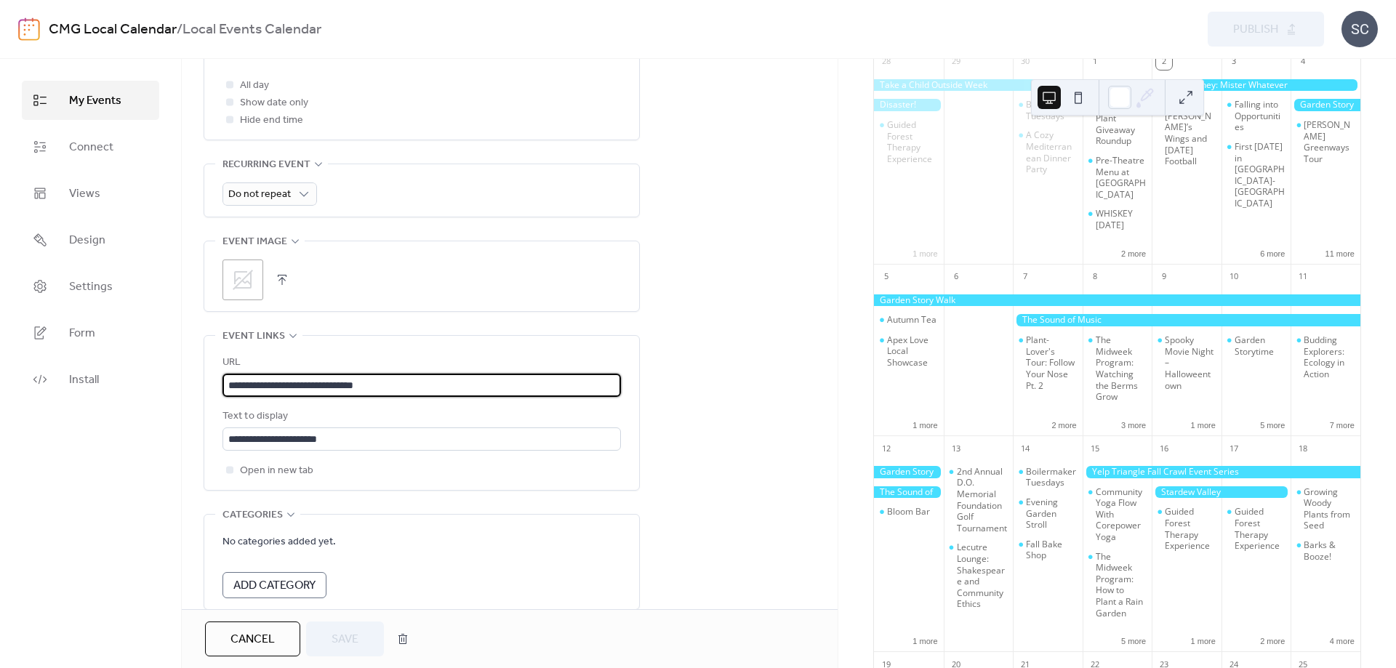
drag, startPoint x: 450, startPoint y: 377, endPoint x: 129, endPoint y: 383, distance: 321.5
click at [223, 383] on input "**********" at bounding box center [422, 385] width 399 height 23
click at [460, 375] on input "**********" at bounding box center [422, 385] width 399 height 23
drag, startPoint x: 151, startPoint y: 376, endPoint x: -48, endPoint y: 380, distance: 199.3
click at [223, 380] on input "**********" at bounding box center [422, 385] width 399 height 23
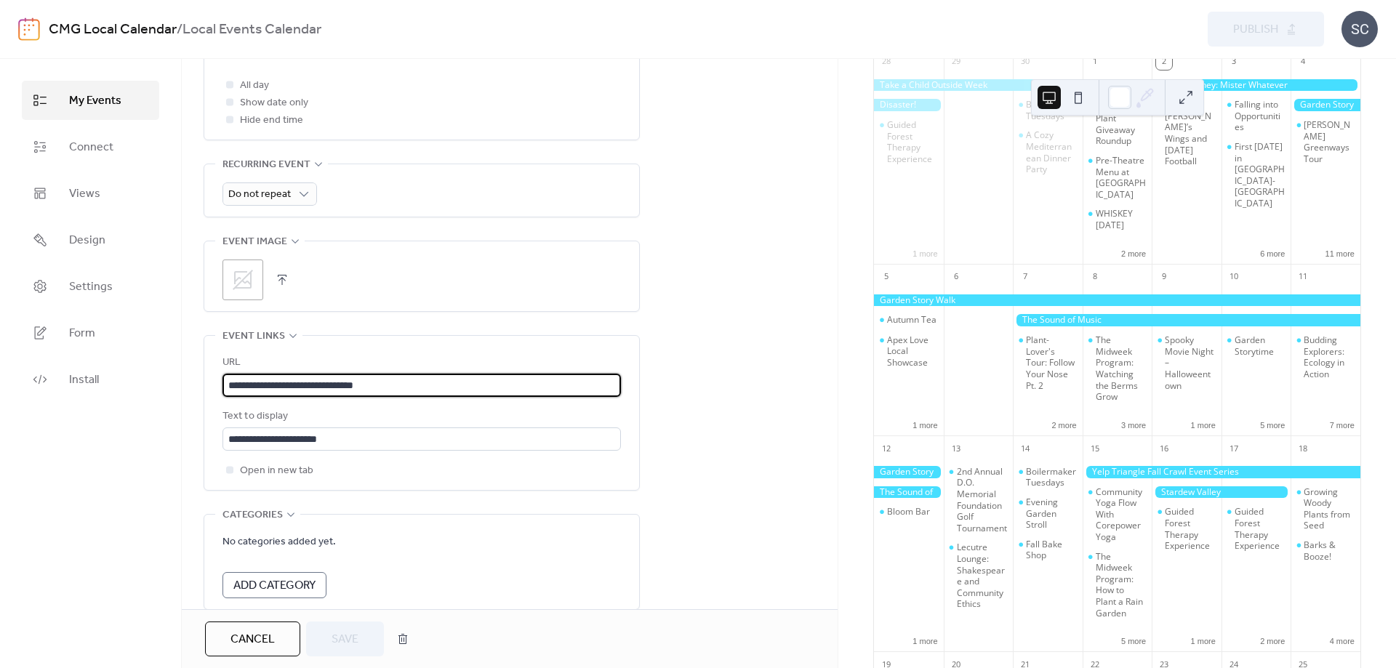
paste input "**********"
type input "**********"
click at [718, 430] on div "**********" at bounding box center [510, 95] width 656 height 1273
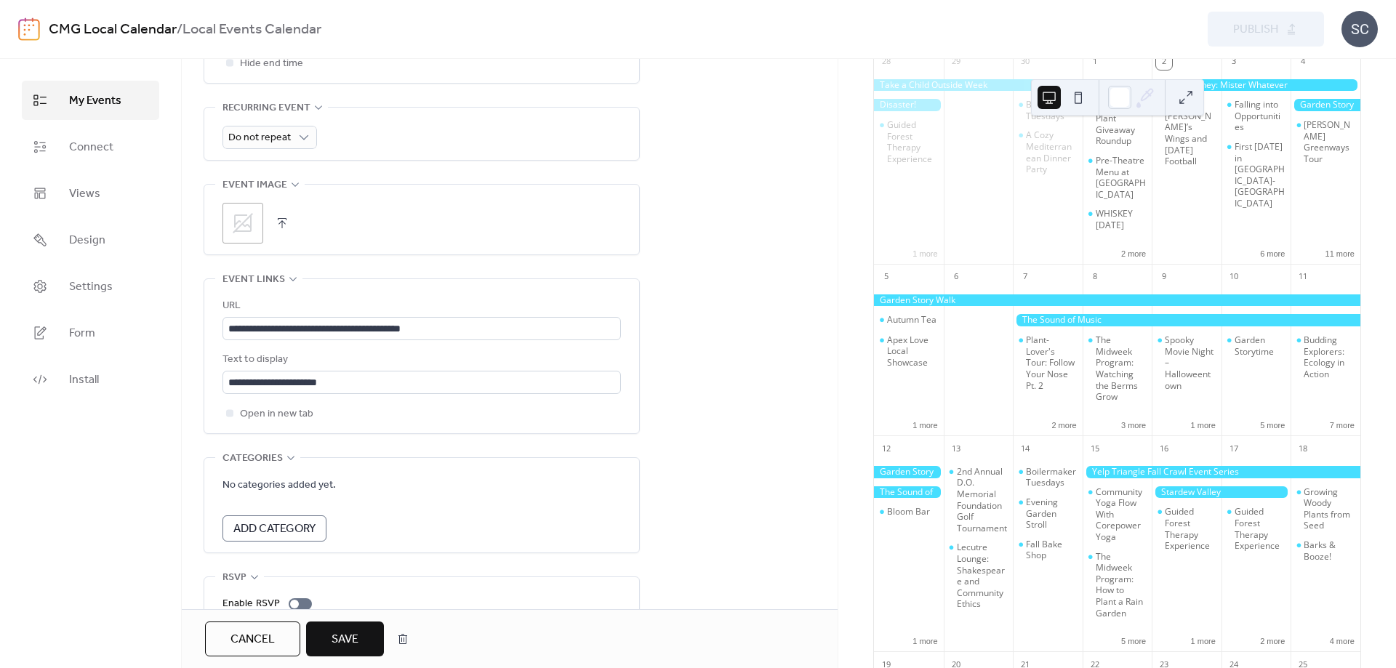
scroll to position [794, 0]
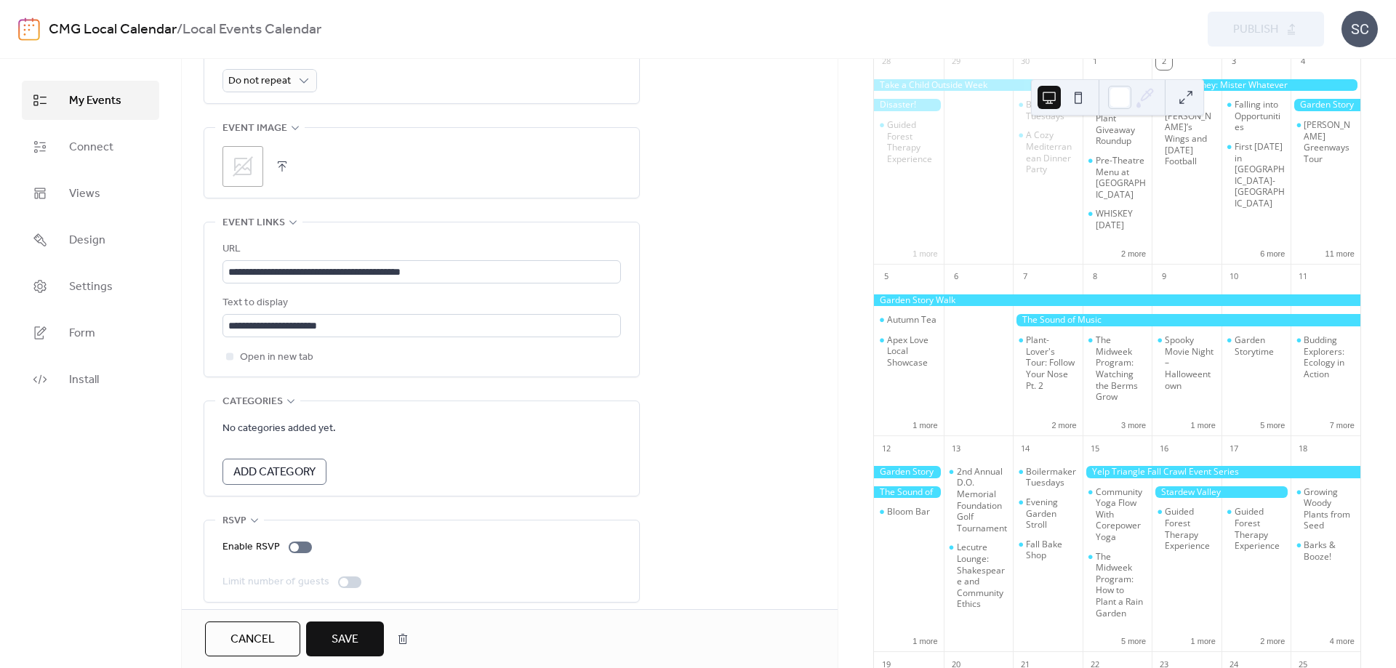
click at [320, 636] on button "Save" at bounding box center [345, 639] width 78 height 35
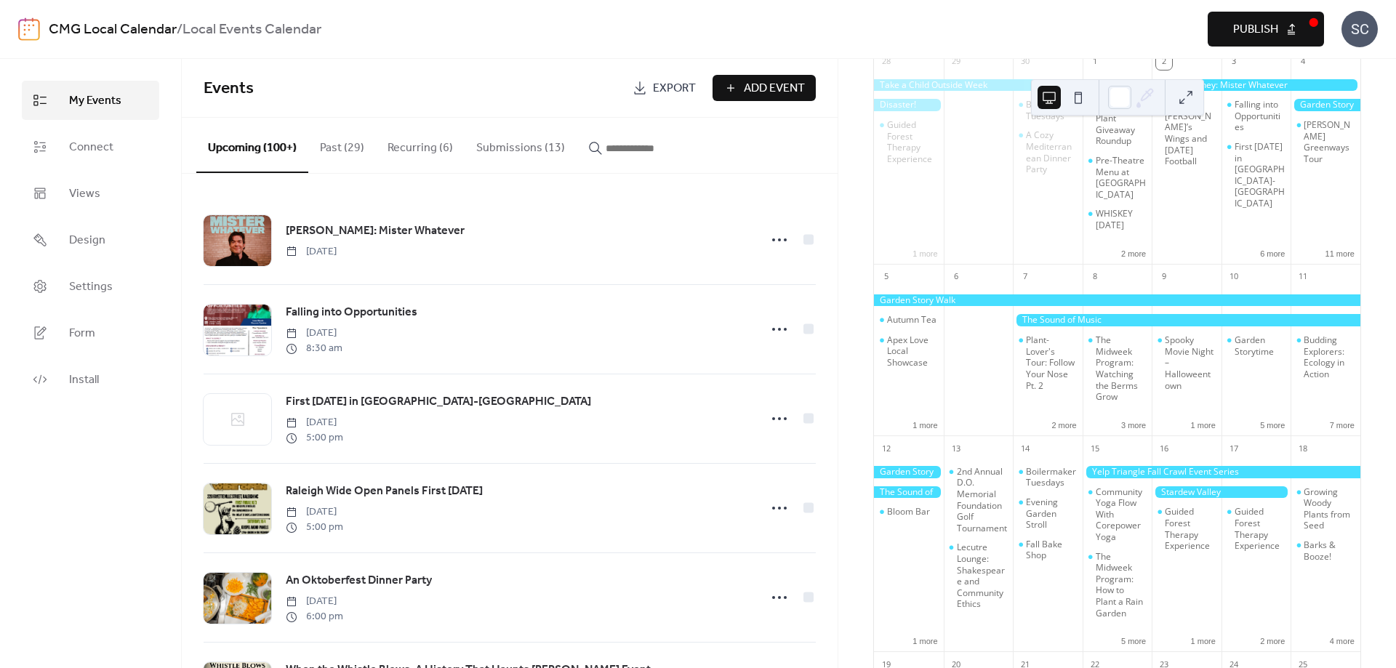
click at [1256, 30] on span "Publish" at bounding box center [1255, 29] width 45 height 17
click at [1237, 209] on div "First [DATE] in [GEOGRAPHIC_DATA]-[GEOGRAPHIC_DATA]" at bounding box center [1260, 175] width 51 height 68
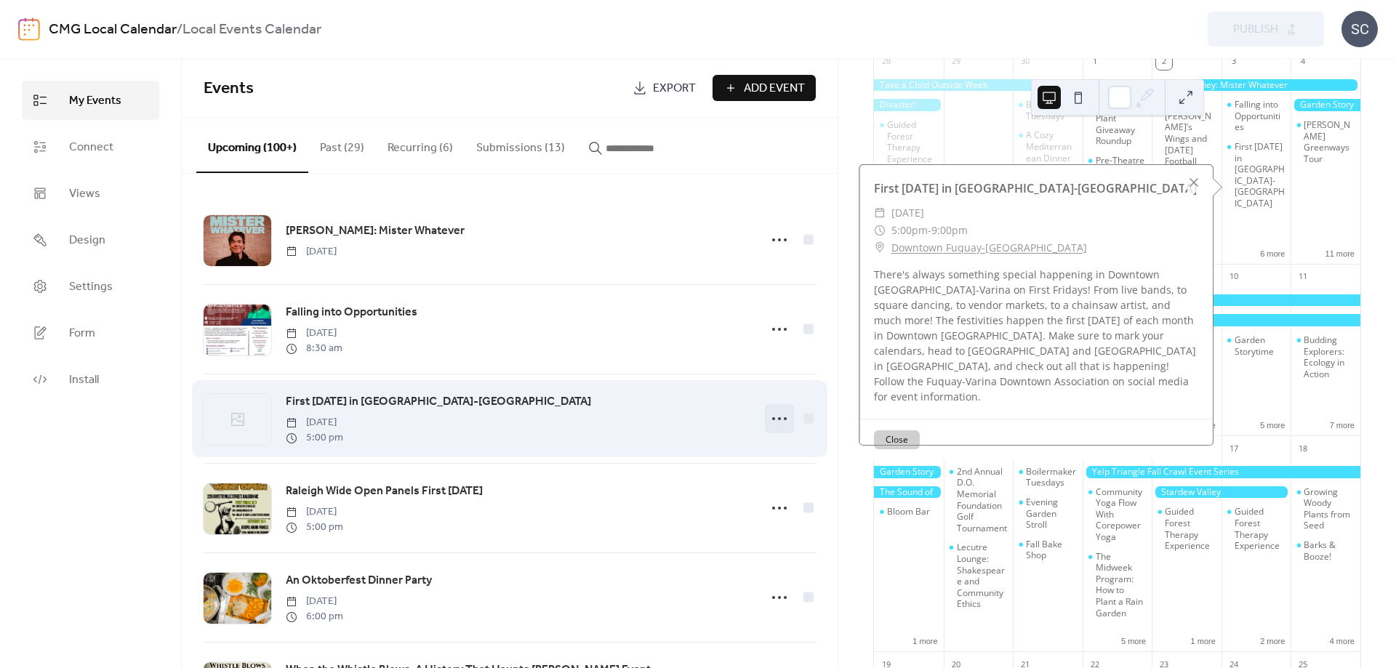
click at [782, 425] on icon at bounding box center [779, 418] width 23 height 23
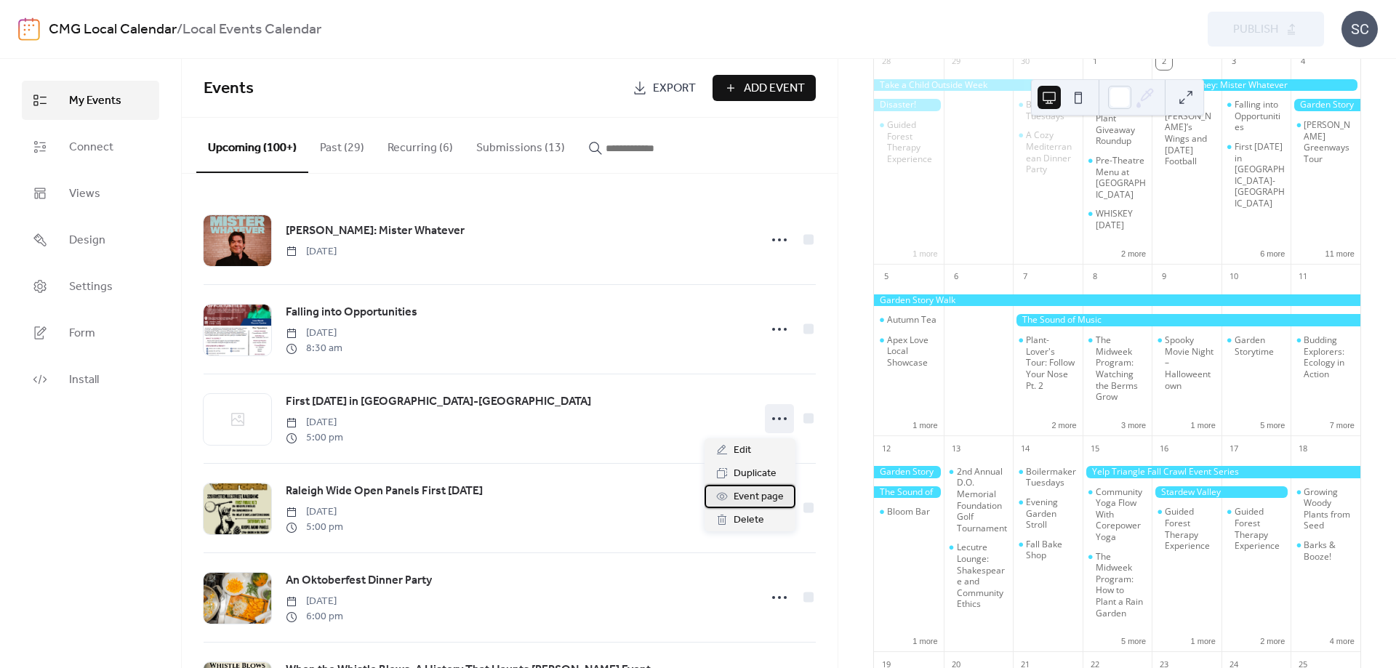
click at [767, 500] on span "Event page" at bounding box center [759, 497] width 50 height 17
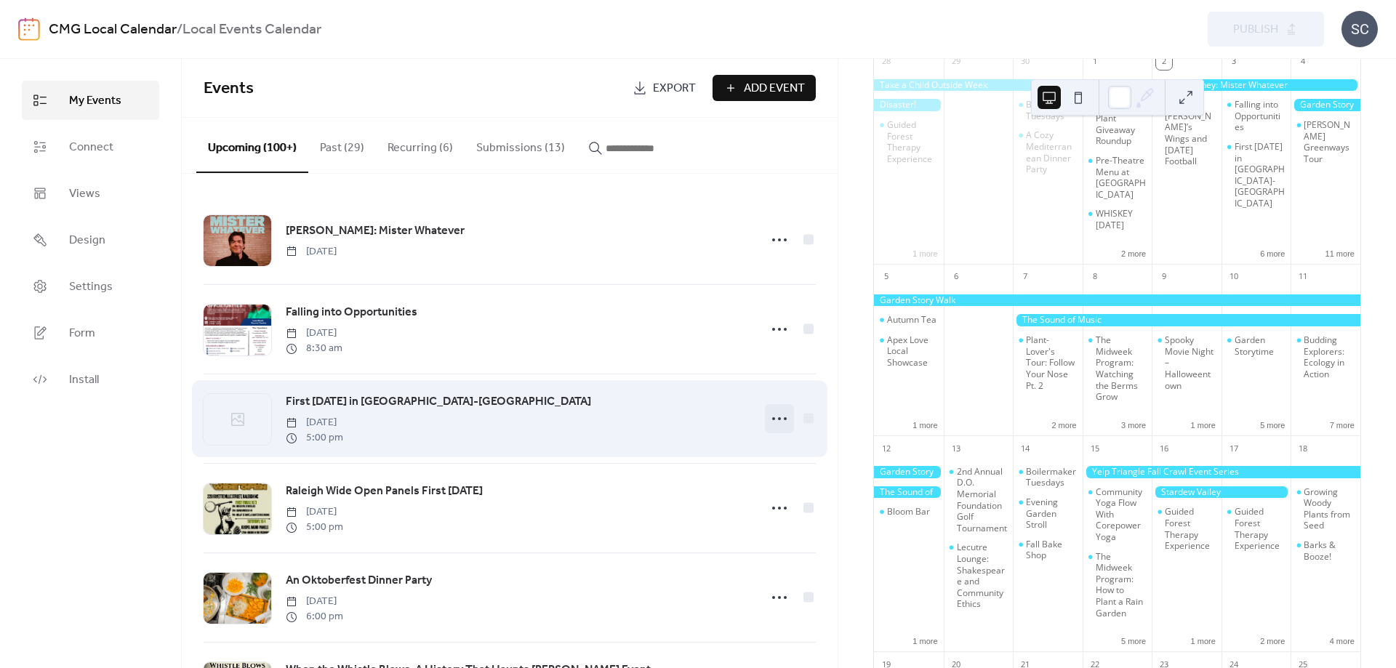
click at [783, 415] on icon at bounding box center [779, 418] width 23 height 23
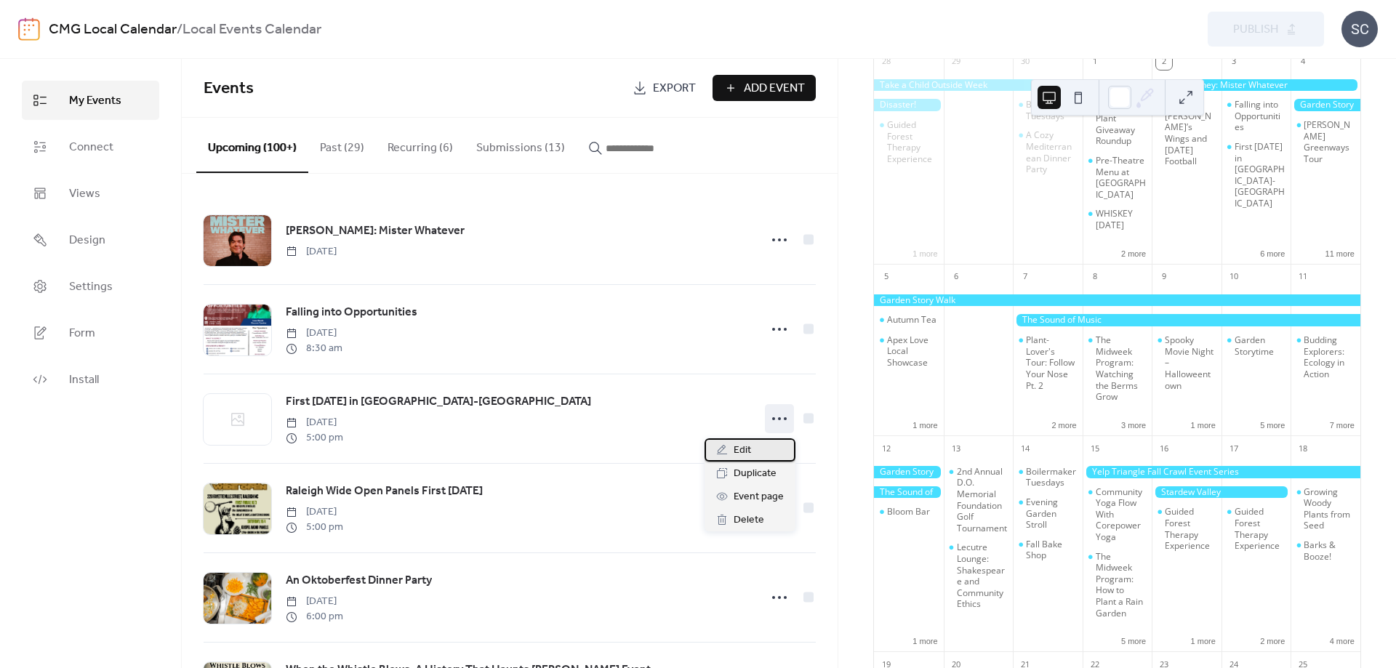
click at [745, 451] on span "Edit" at bounding box center [742, 450] width 17 height 17
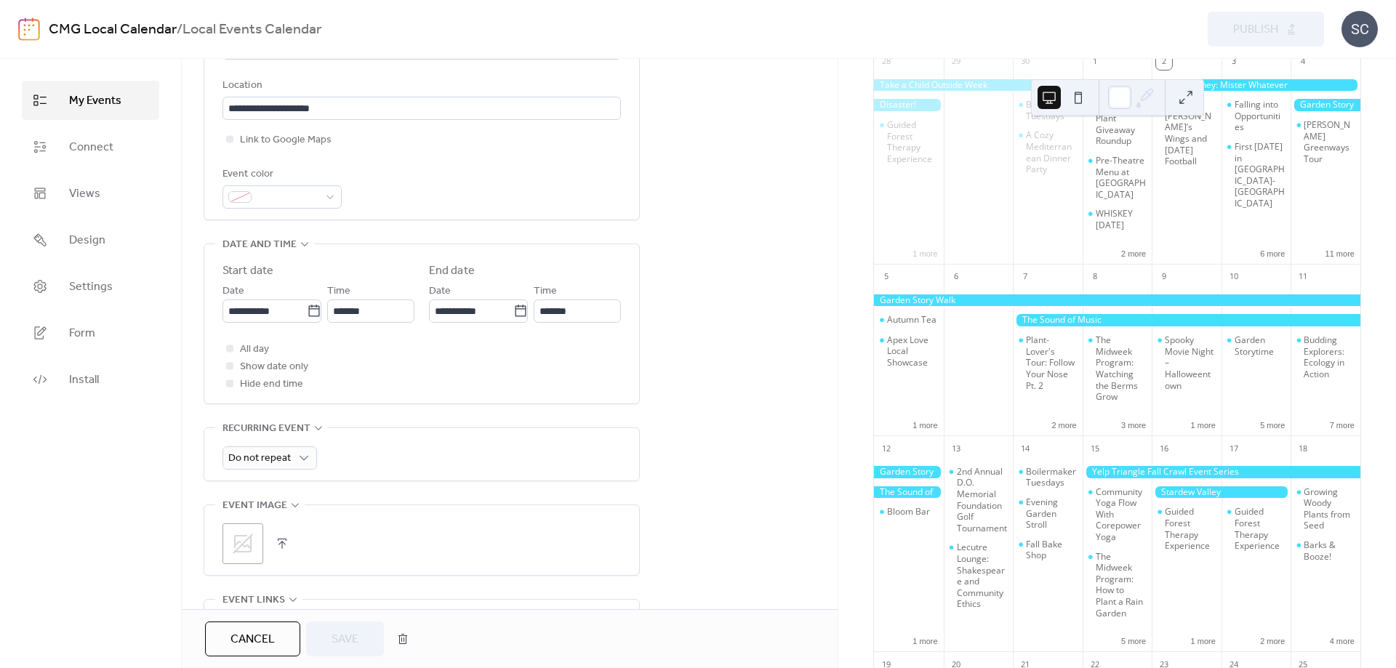
scroll to position [567, 0]
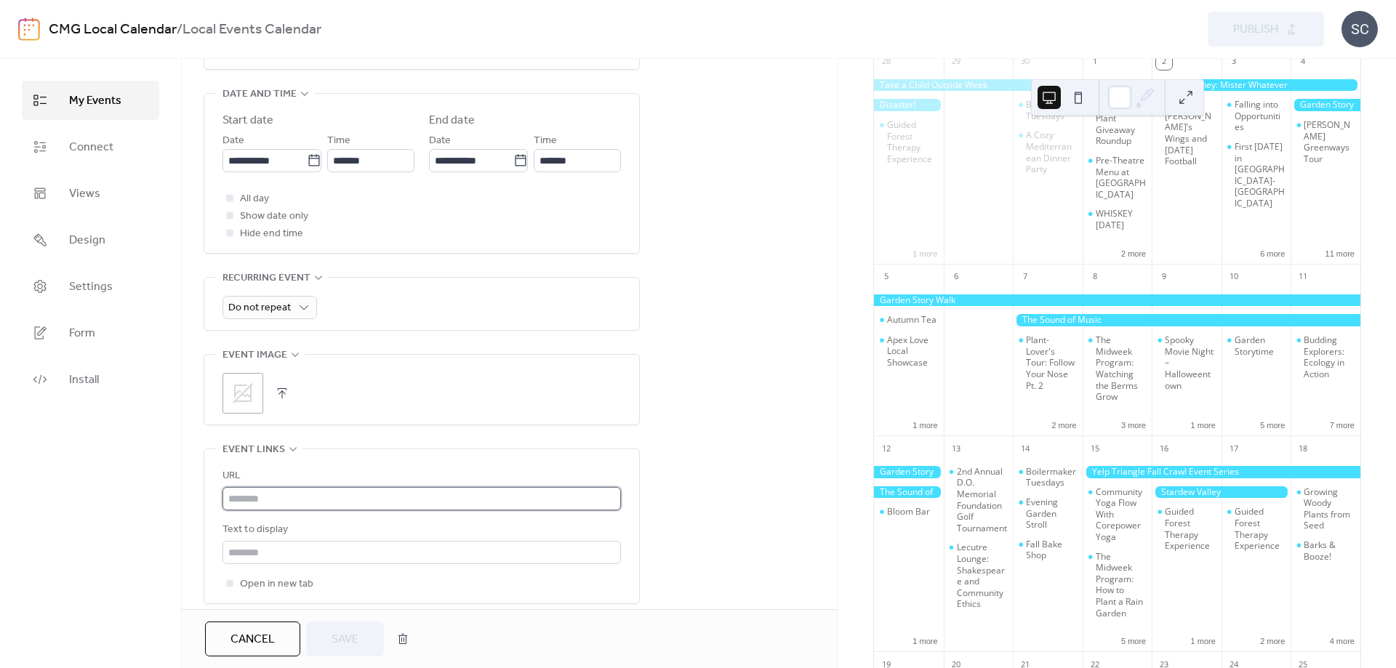
click at [303, 510] on input "text" at bounding box center [422, 498] width 399 height 23
paste input "**********"
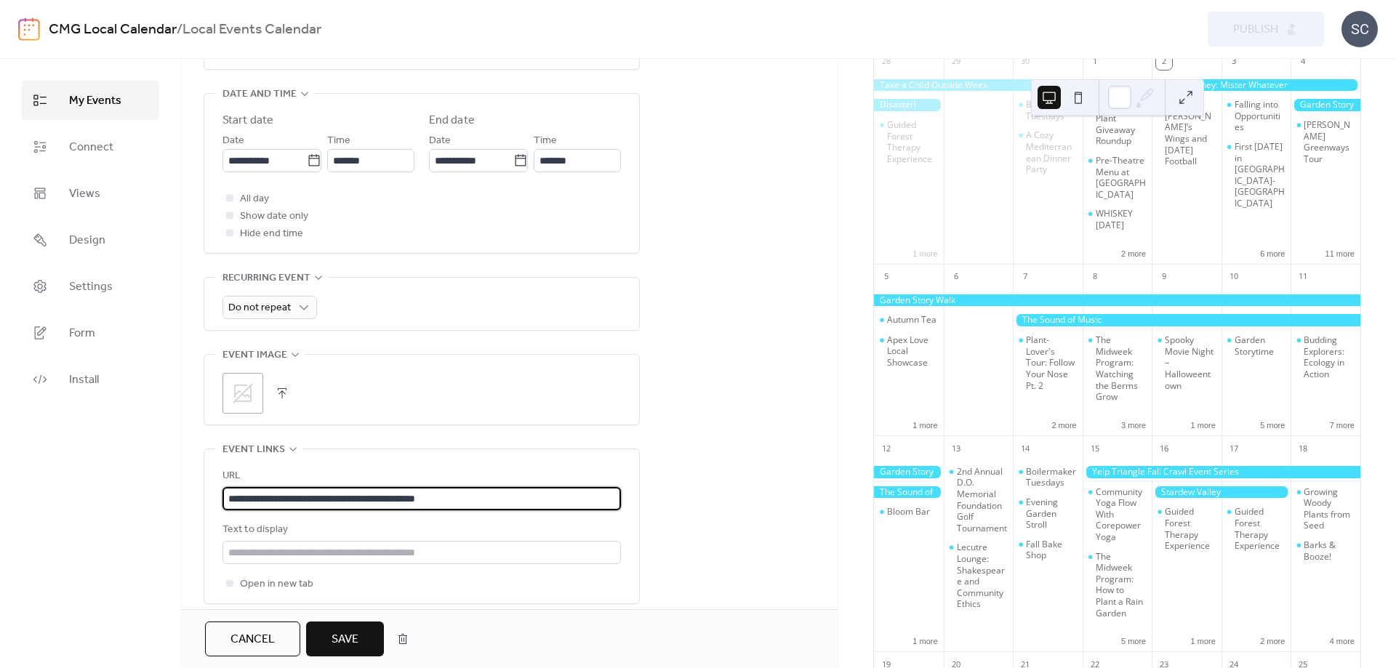
type input "**********"
click at [335, 640] on span "Save" at bounding box center [345, 639] width 27 height 17
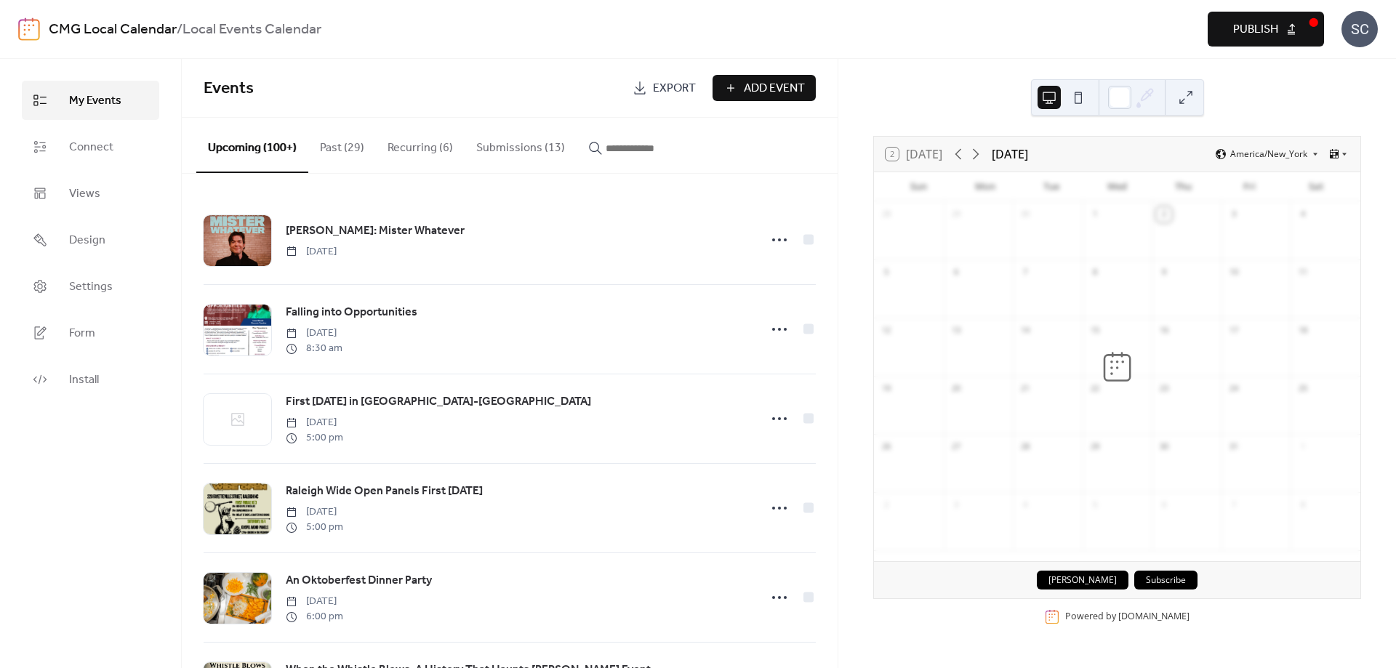
click at [1264, 34] on span "Publish" at bounding box center [1255, 29] width 45 height 17
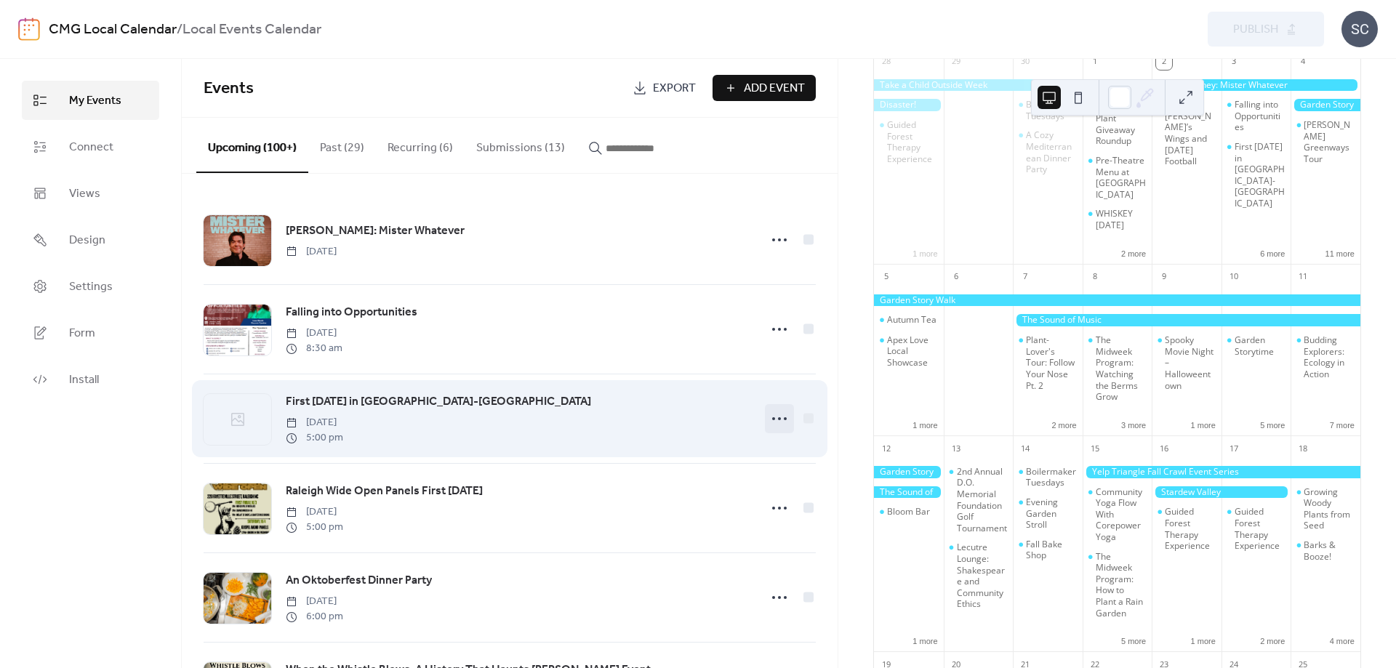
click at [775, 420] on circle at bounding box center [773, 418] width 3 height 3
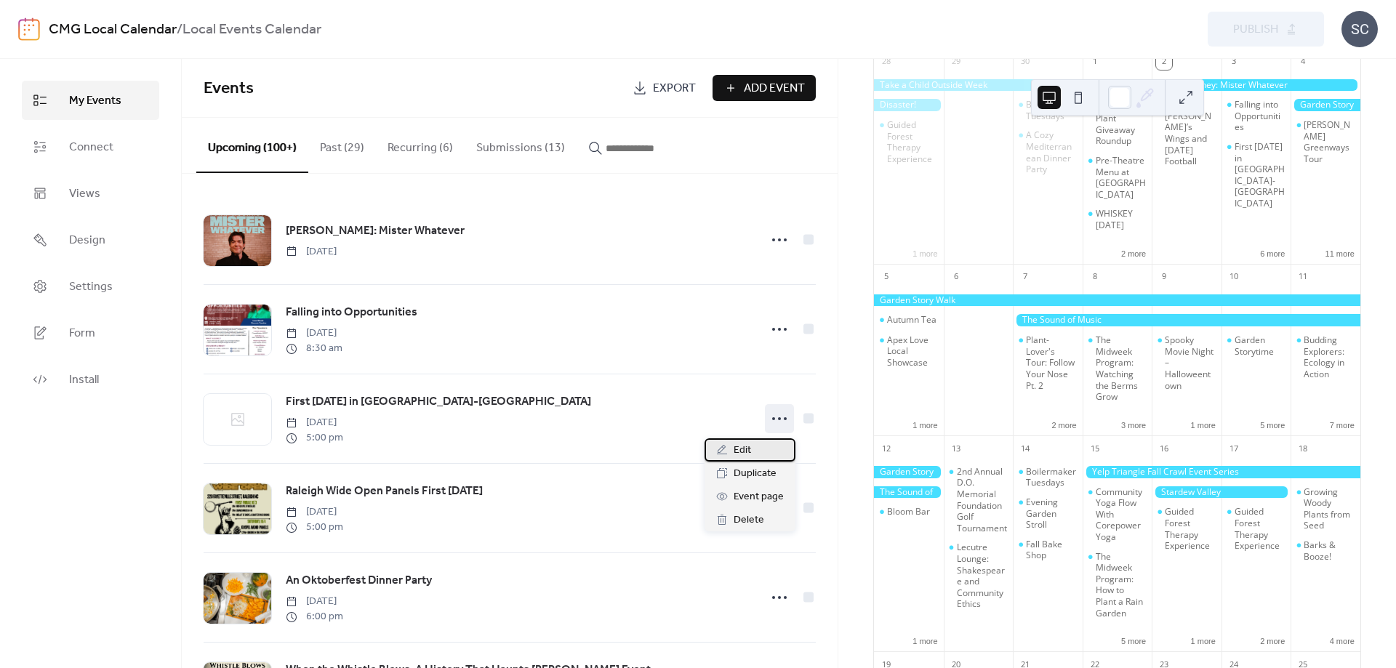
click at [748, 448] on span "Edit" at bounding box center [742, 450] width 17 height 17
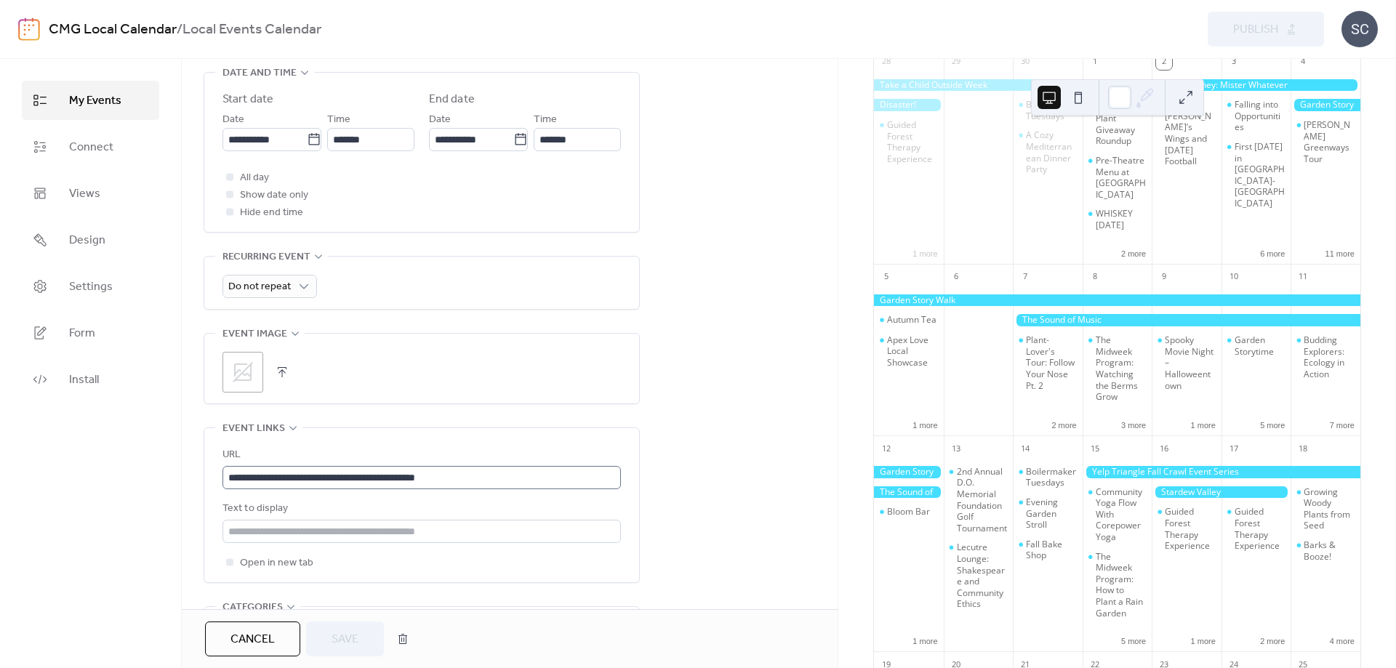
scroll to position [624, 0]
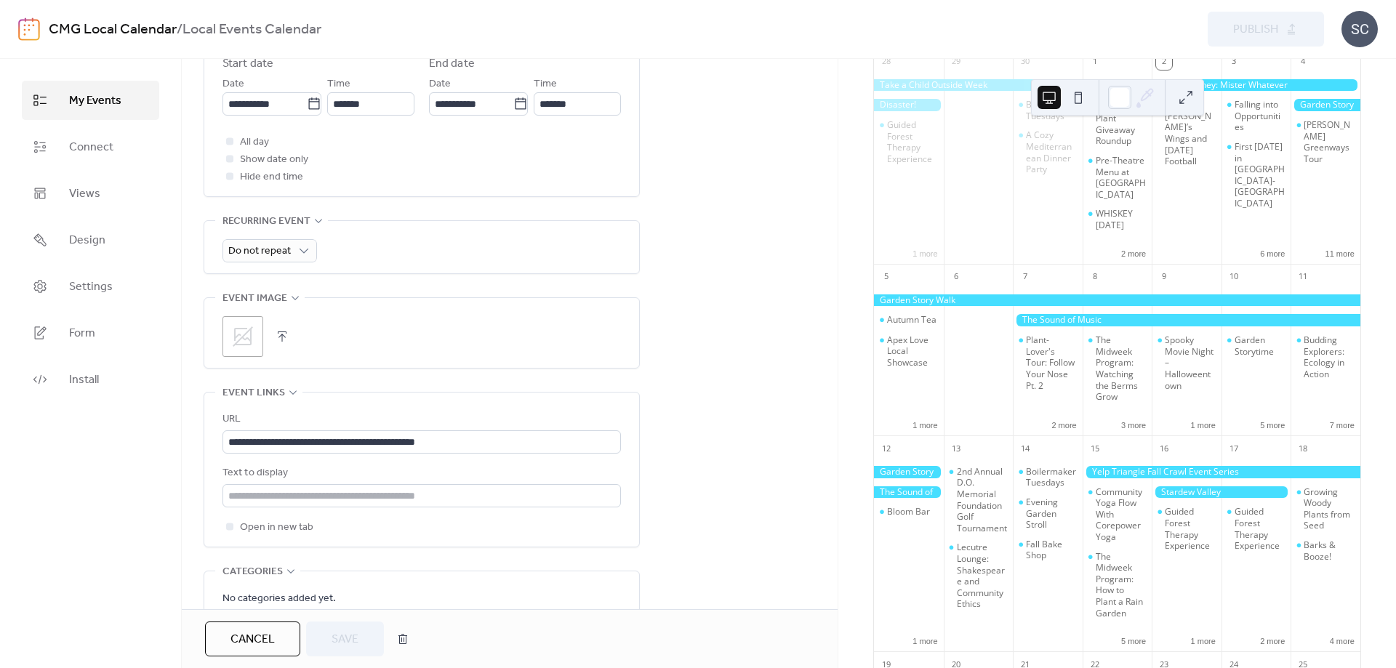
click at [239, 336] on icon at bounding box center [243, 337] width 20 height 20
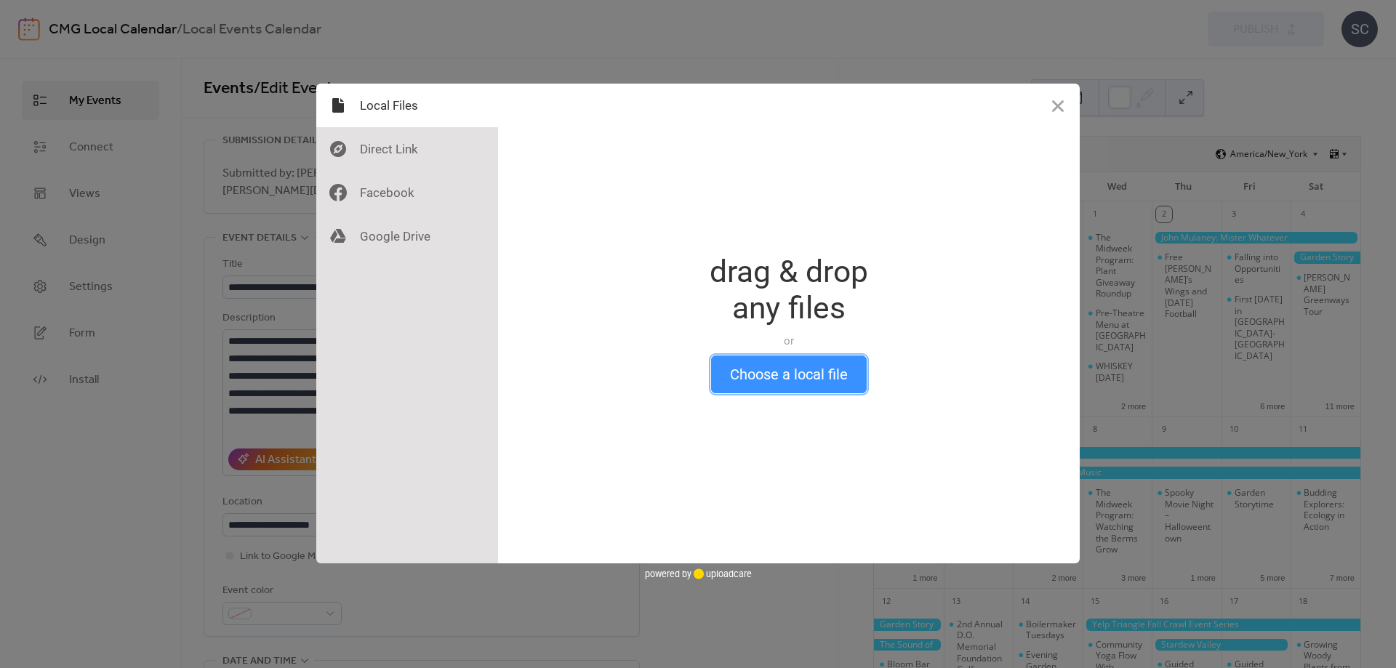
click at [785, 374] on button "Choose a local file" at bounding box center [789, 375] width 156 height 38
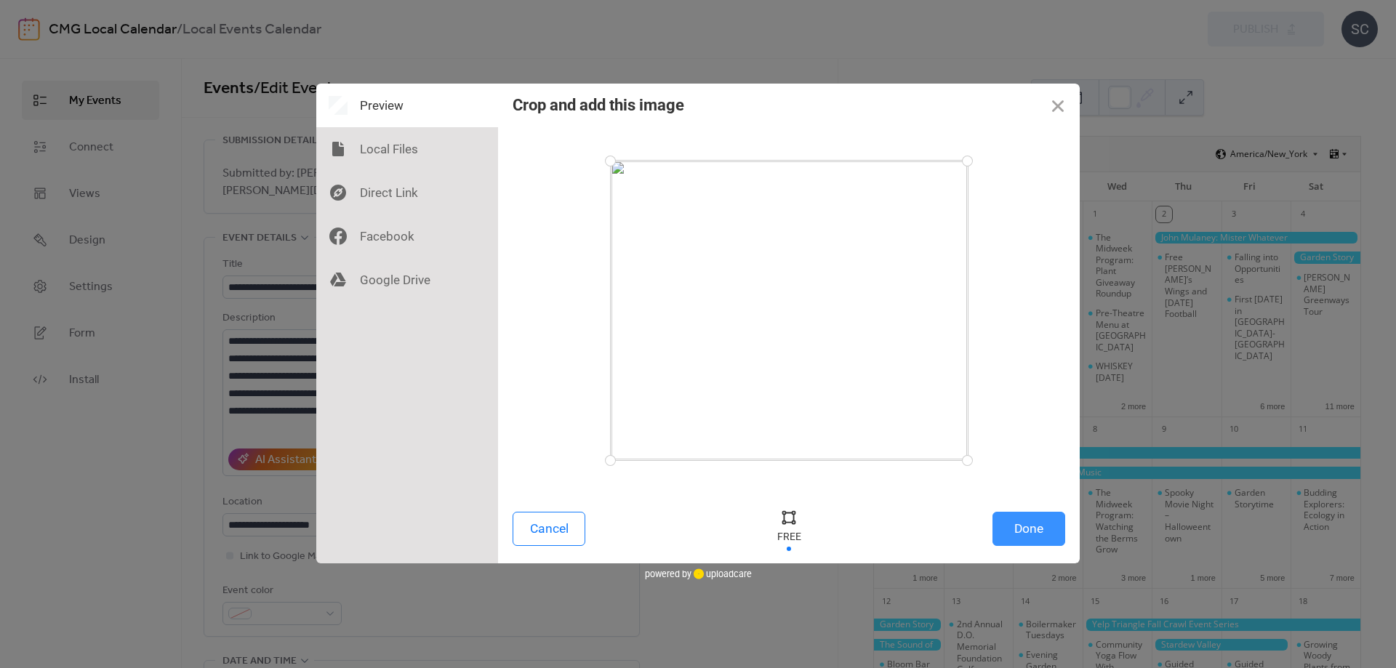
click at [1033, 528] on button "Done" at bounding box center [1029, 529] width 73 height 34
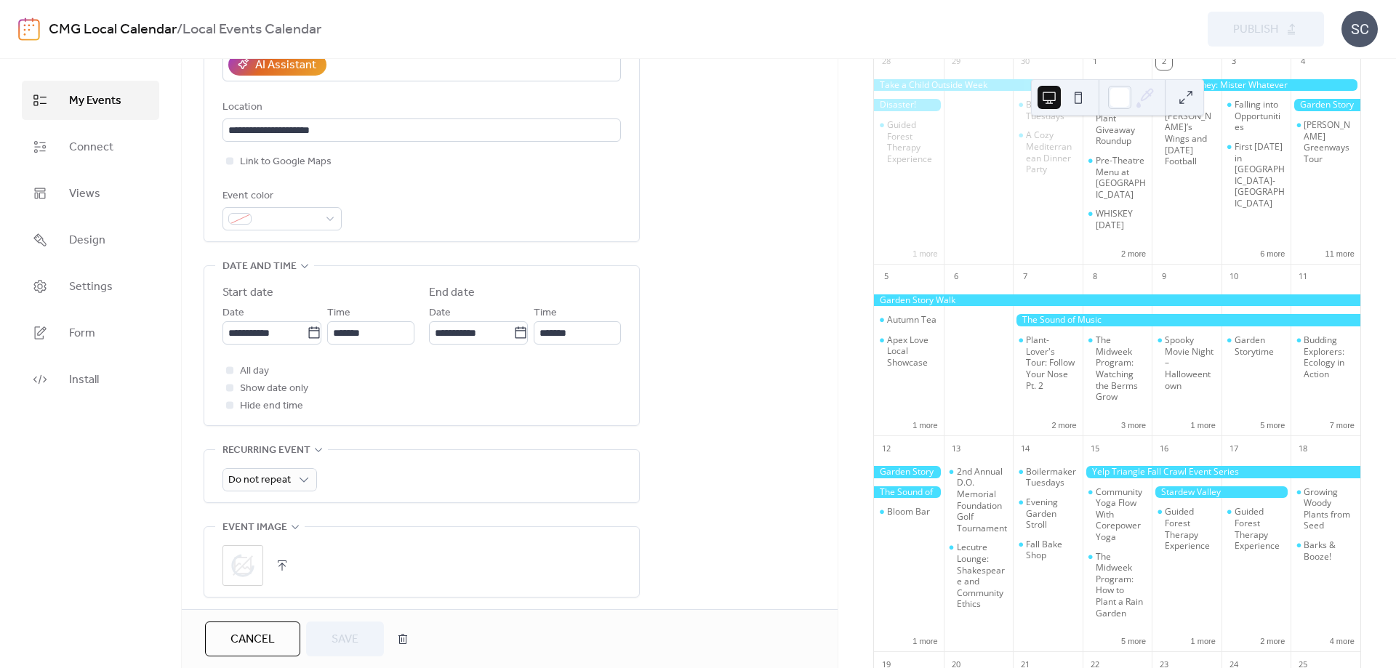
scroll to position [397, 0]
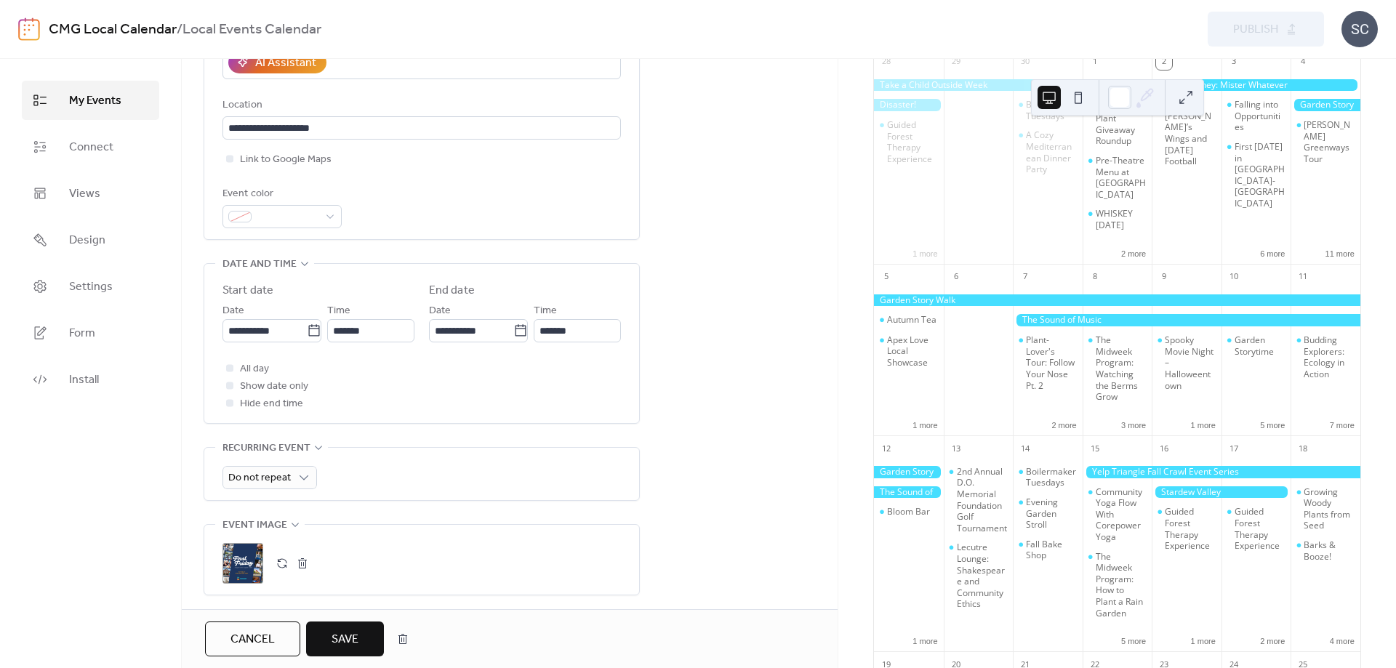
click at [343, 634] on span "Save" at bounding box center [345, 639] width 27 height 17
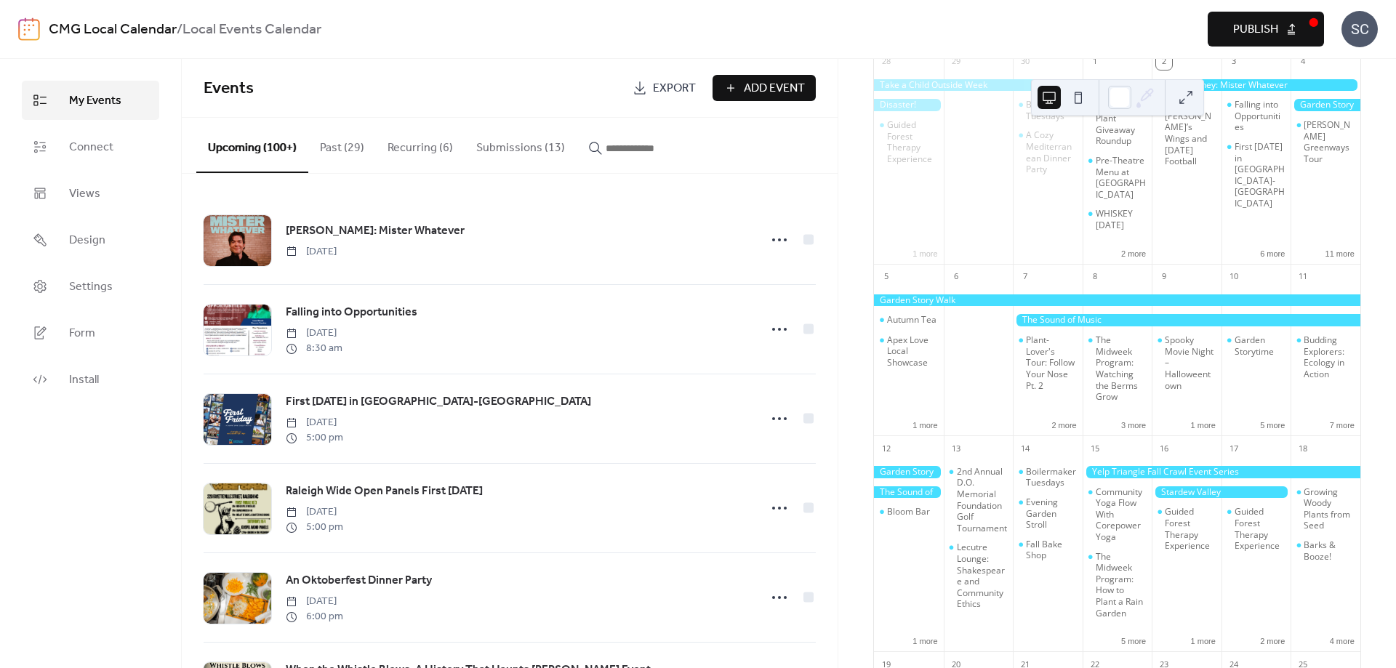
click at [1257, 27] on span "Publish" at bounding box center [1255, 29] width 45 height 17
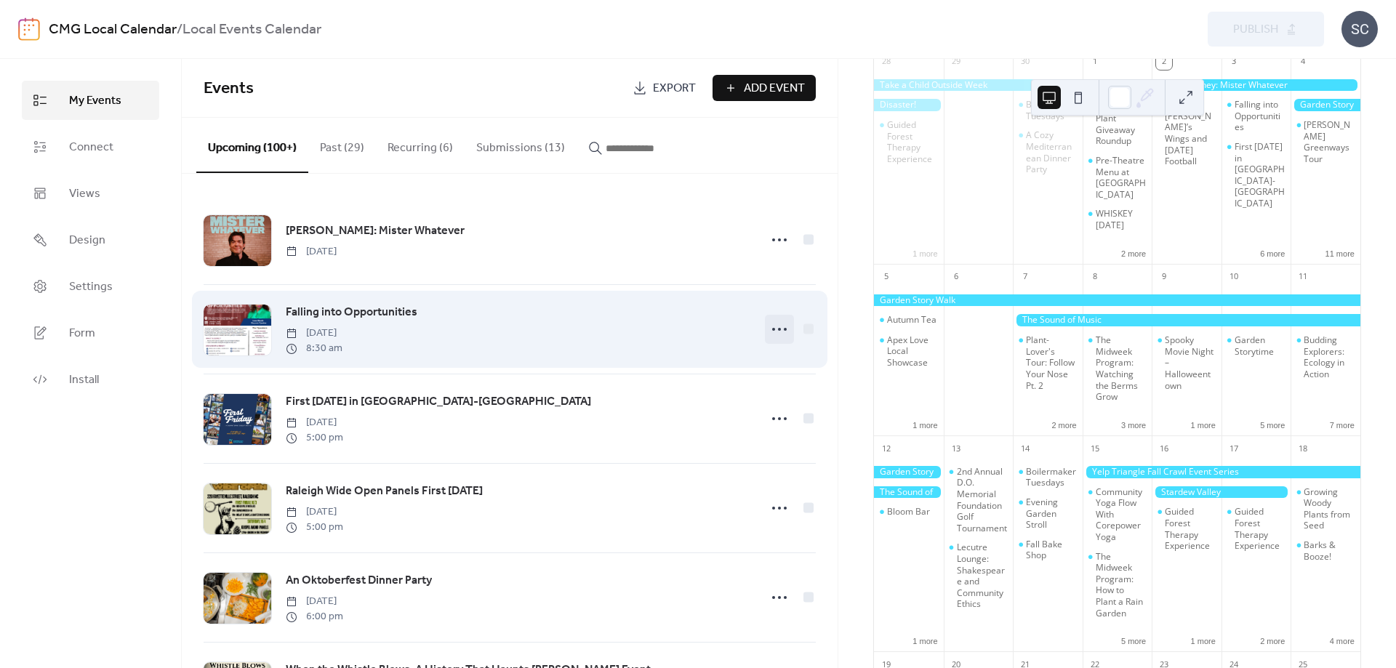
click at [768, 331] on icon at bounding box center [779, 329] width 23 height 23
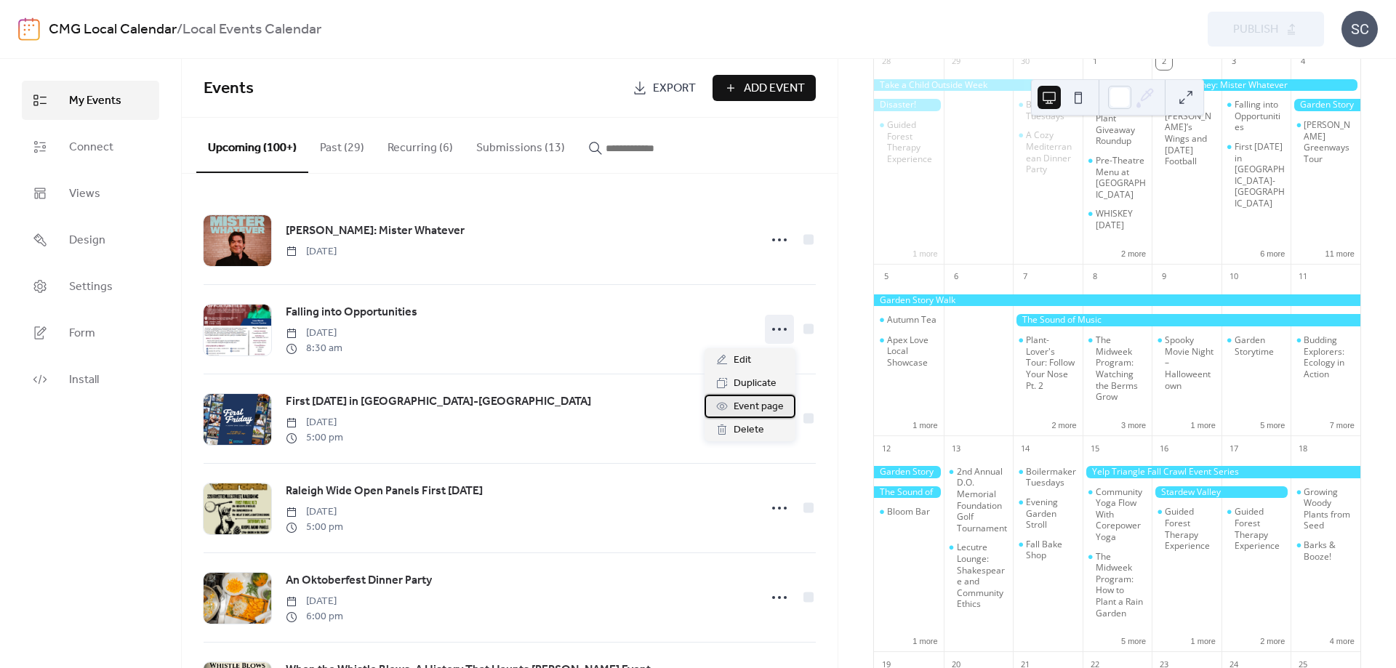
click at [761, 399] on span "Event page" at bounding box center [759, 407] width 50 height 17
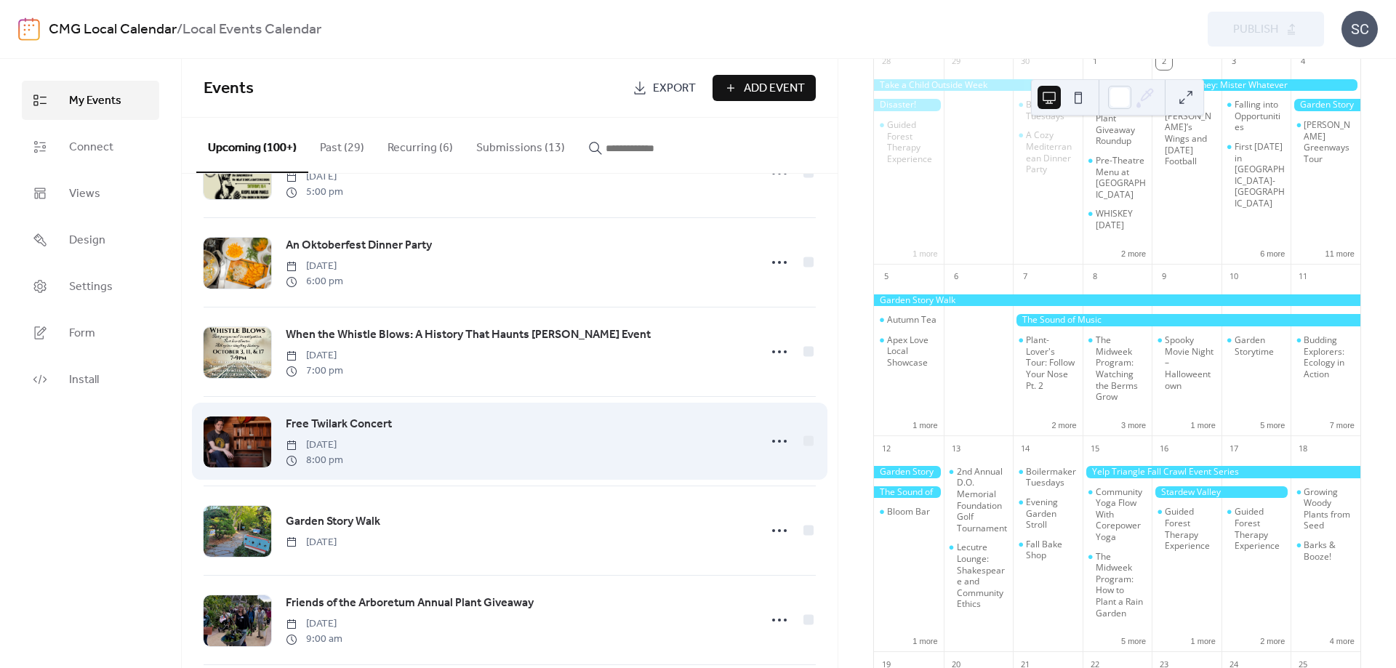
scroll to position [397, 0]
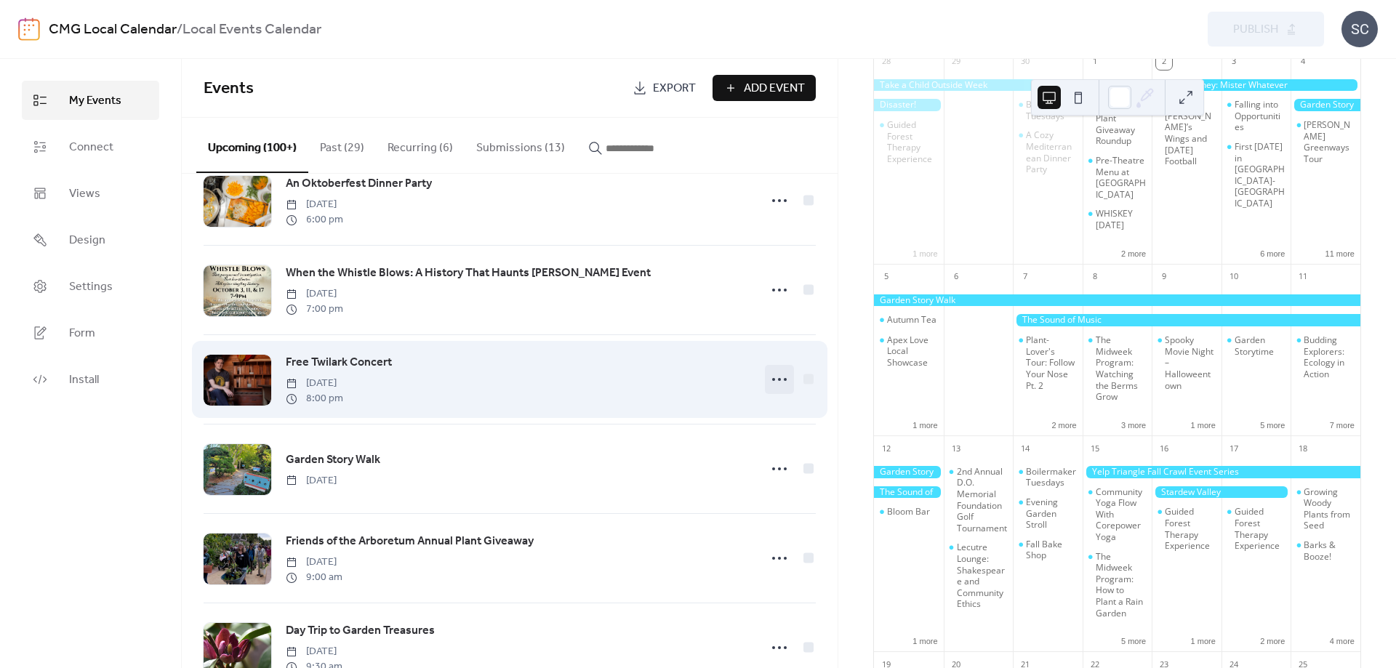
click at [783, 385] on icon at bounding box center [779, 379] width 23 height 23
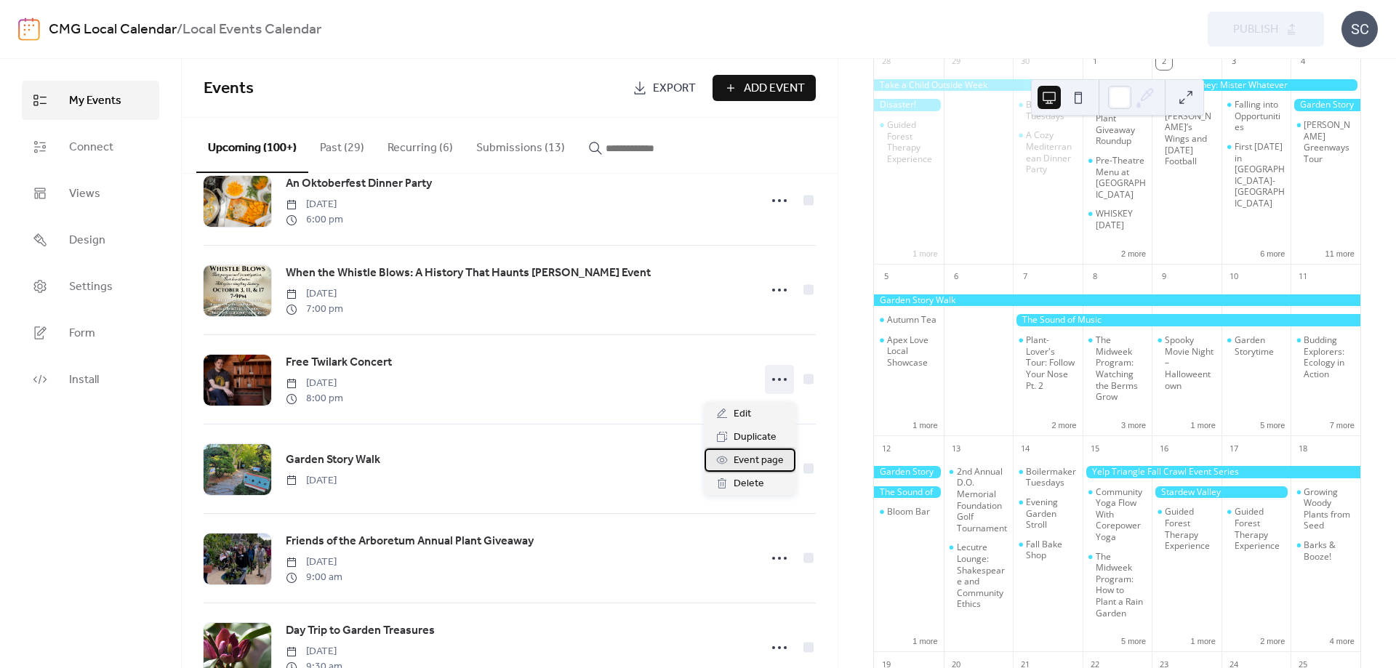
click at [758, 458] on span "Event page" at bounding box center [759, 460] width 50 height 17
